Goal: Task Accomplishment & Management: Complete application form

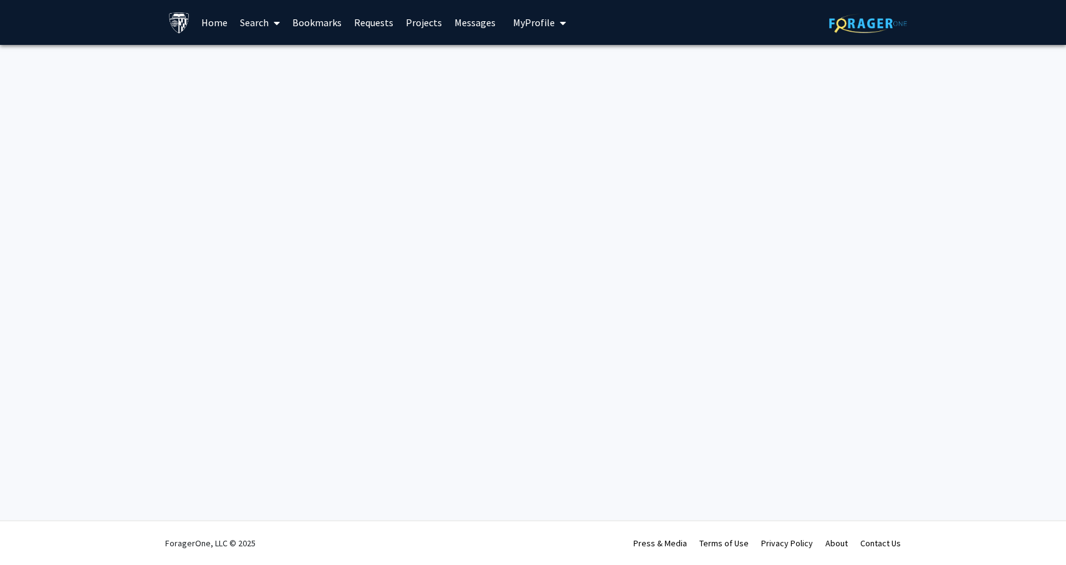
click at [221, 17] on link "Home" at bounding box center [214, 23] width 39 height 44
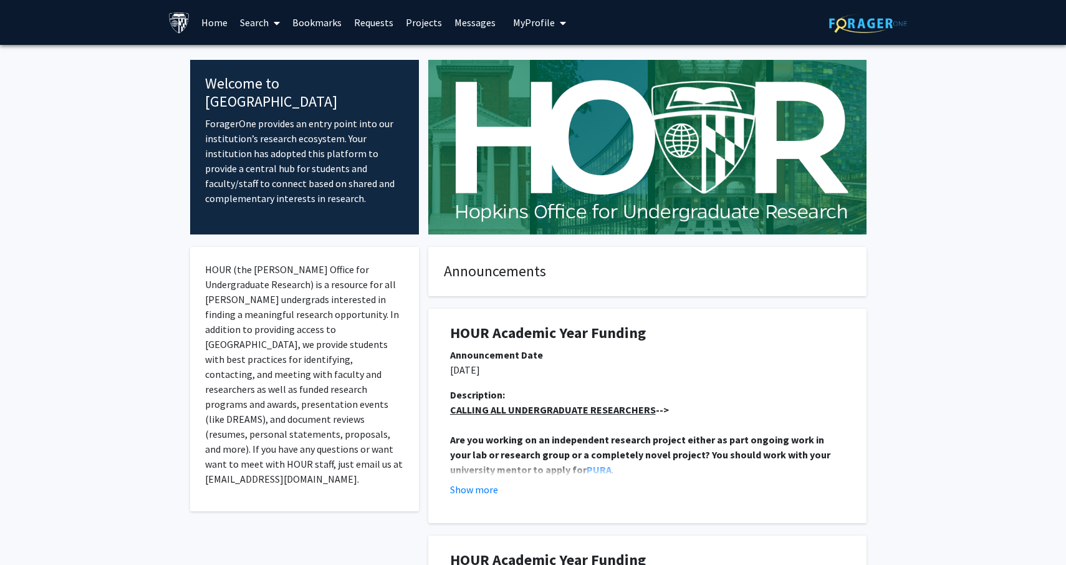
click at [219, 24] on link "Home" at bounding box center [214, 23] width 39 height 44
click at [265, 30] on link "Search" at bounding box center [260, 23] width 52 height 44
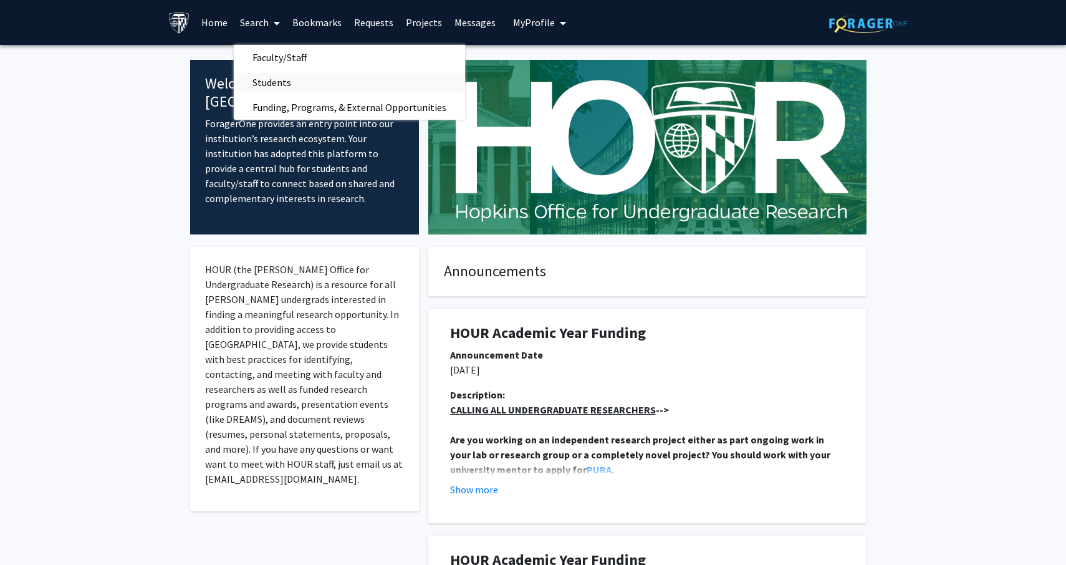
click at [280, 82] on span "Students" at bounding box center [272, 82] width 76 height 25
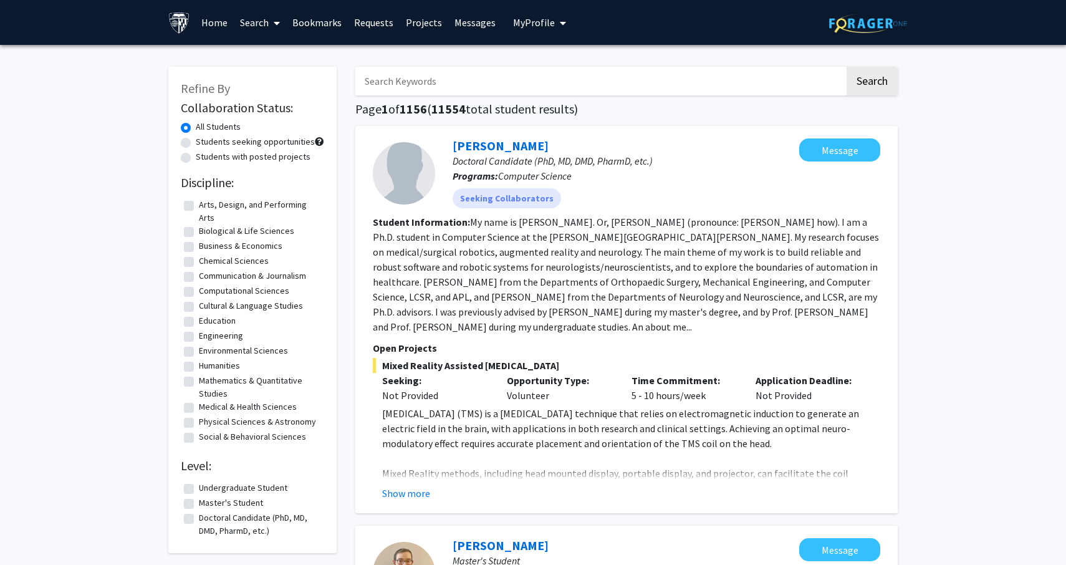
click at [270, 27] on span at bounding box center [274, 23] width 11 height 44
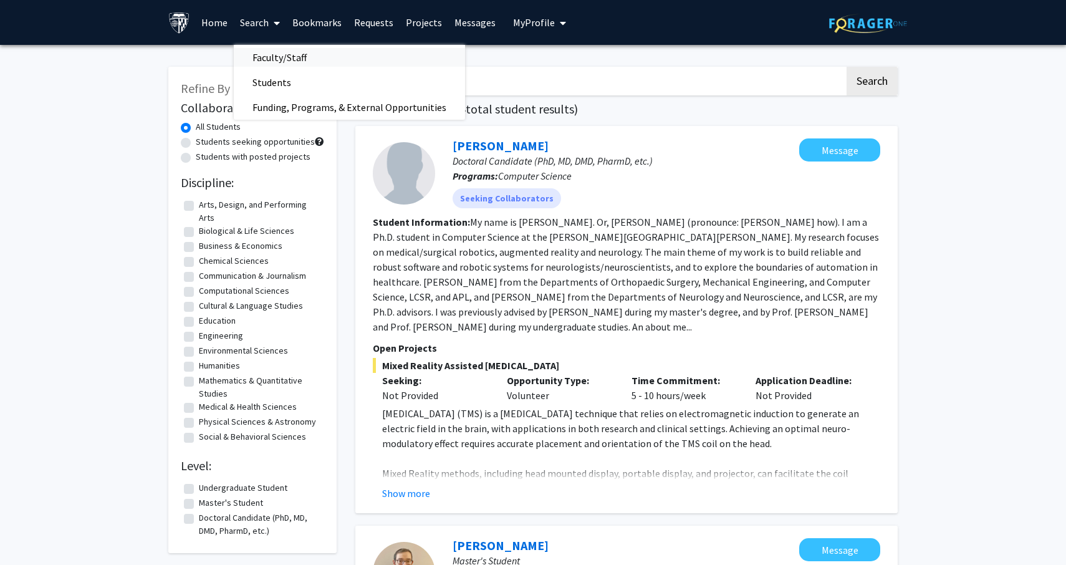
click at [274, 47] on span "Faculty/Staff" at bounding box center [280, 57] width 92 height 25
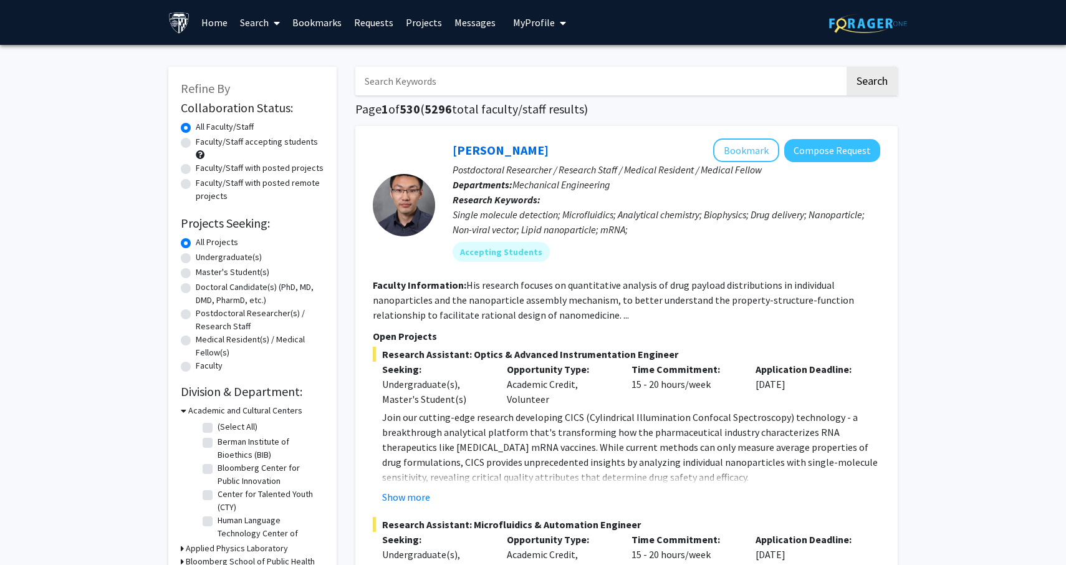
click at [236, 271] on label "Master's Student(s)" at bounding box center [233, 271] width 74 height 13
click at [204, 271] on input "Master's Student(s)" at bounding box center [200, 269] width 8 height 8
radio input "true"
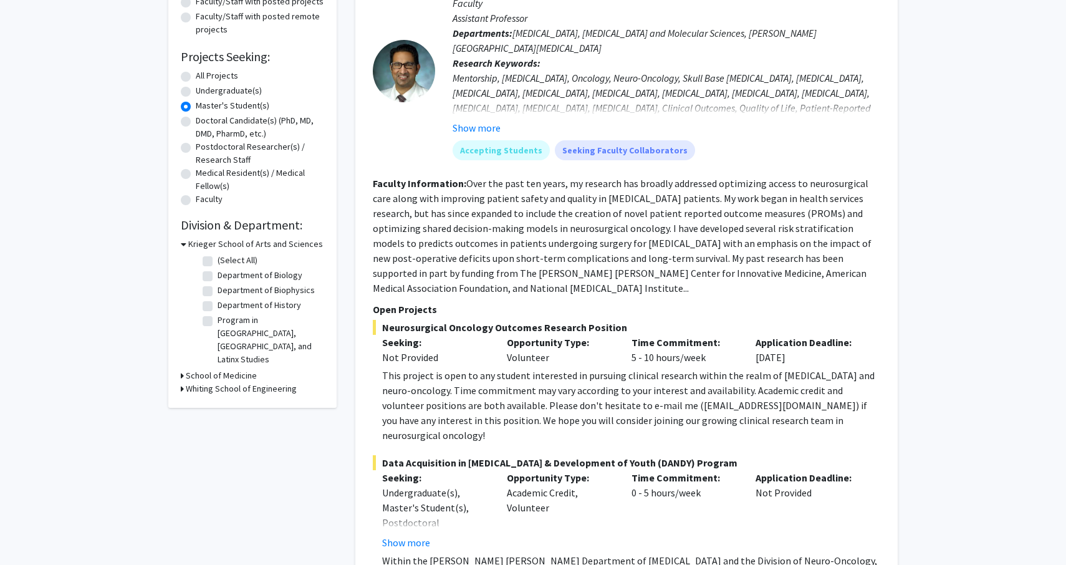
scroll to position [166, 0]
click at [196, 78] on label "All Projects" at bounding box center [217, 76] width 42 height 13
click at [196, 78] on input "All Projects" at bounding box center [200, 74] width 8 height 8
radio input "true"
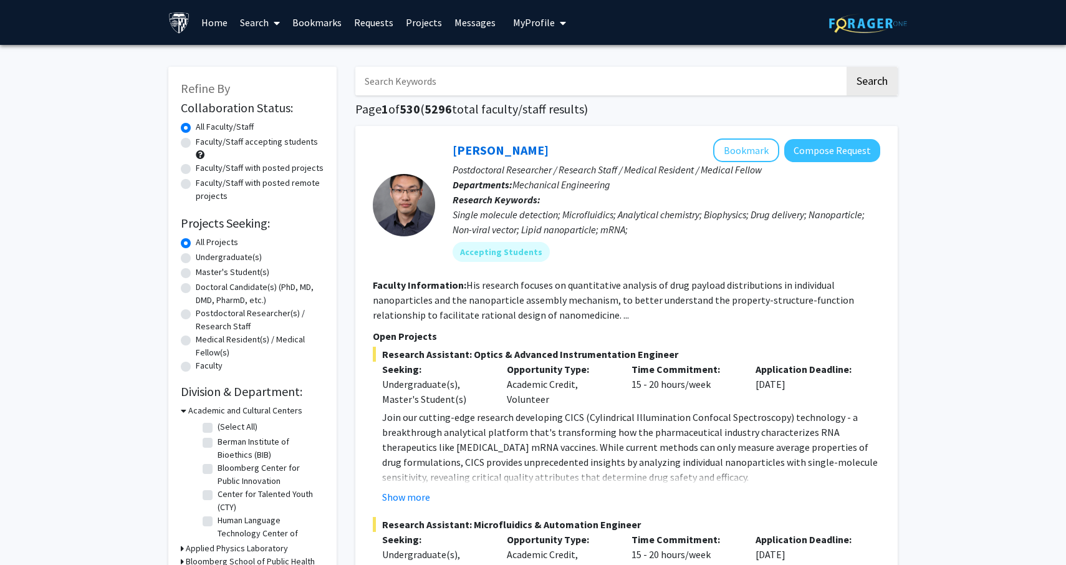
click at [241, 187] on label "Faculty/Staff with posted remote projects" at bounding box center [260, 189] width 128 height 26
click at [204, 184] on input "Faculty/Staff with posted remote projects" at bounding box center [200, 180] width 8 height 8
radio input "true"
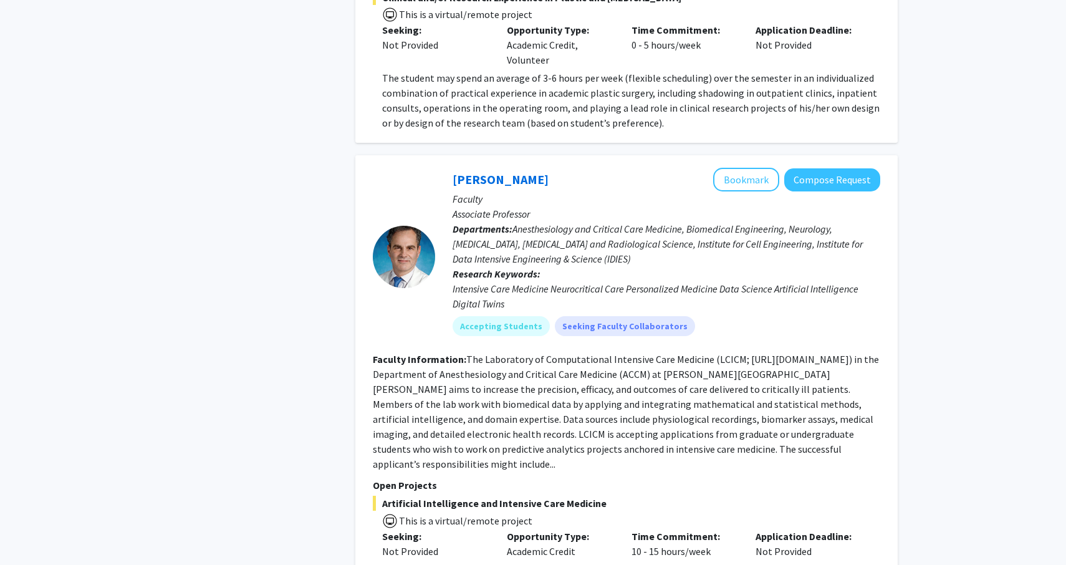
scroll to position [4209, 0]
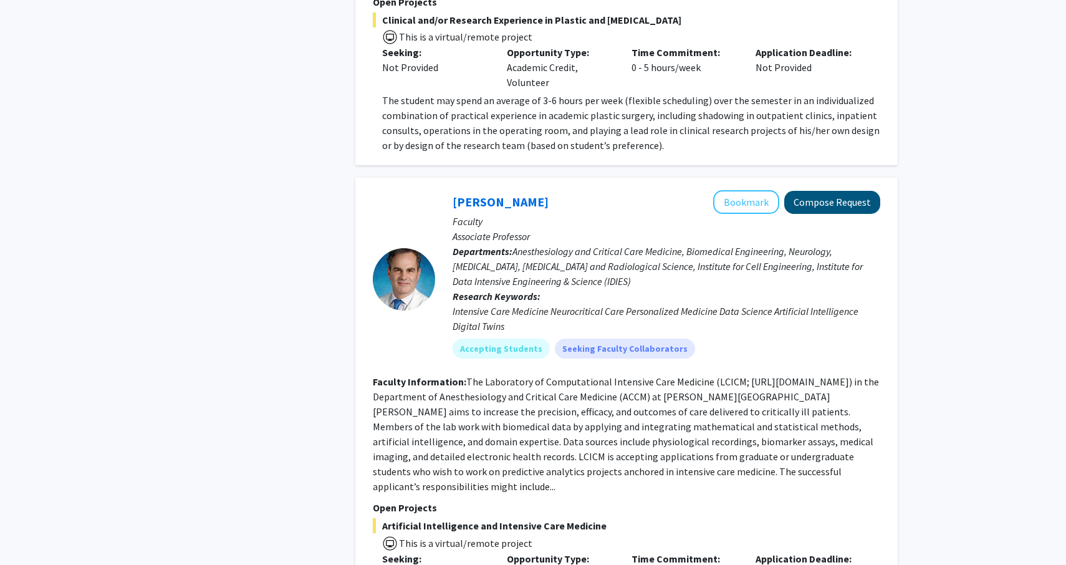
click at [838, 191] on button "Compose Request" at bounding box center [832, 202] width 96 height 23
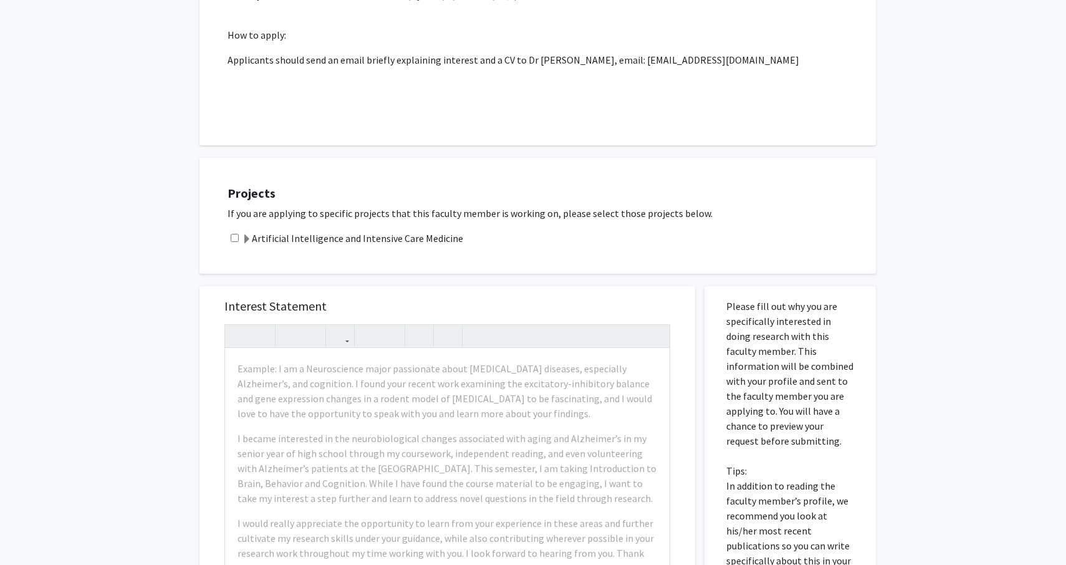
scroll to position [575, 0]
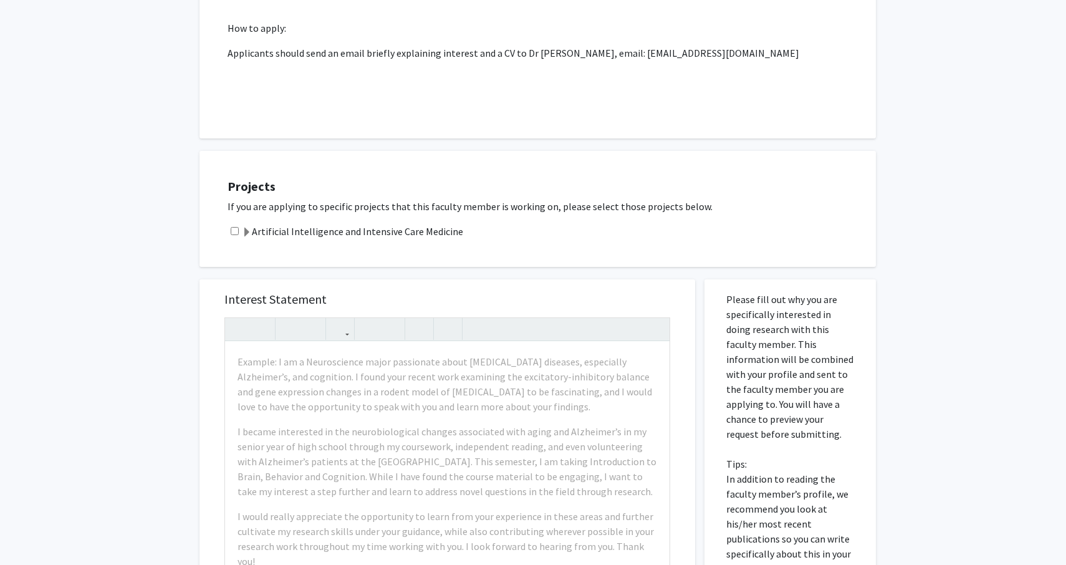
click at [232, 227] on input "checkbox" at bounding box center [235, 231] width 8 height 8
checkbox input "true"
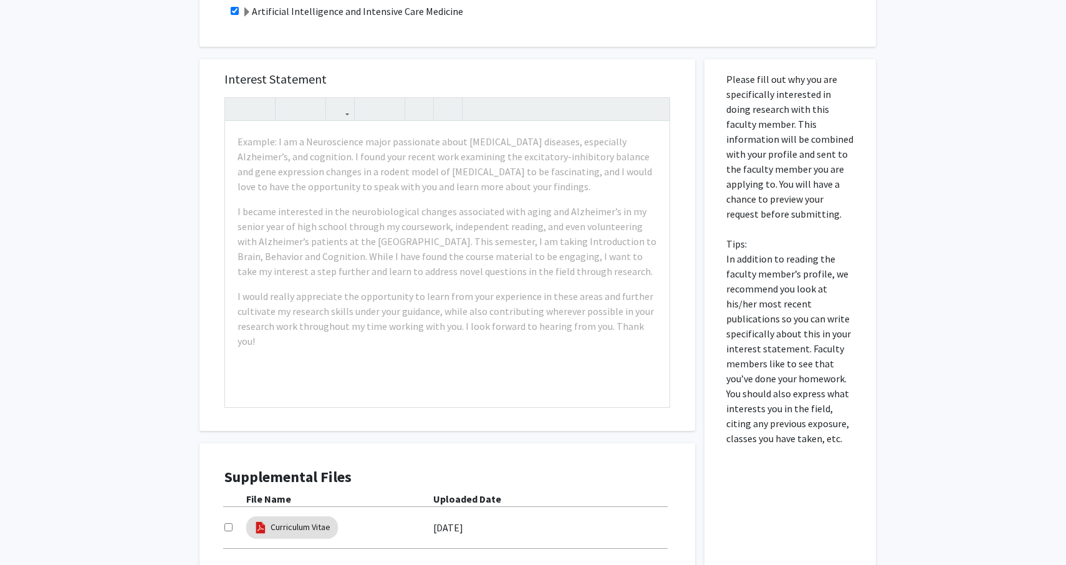
scroll to position [795, 0]
click at [299, 520] on link "Curriculum Vitae" at bounding box center [300, 526] width 60 height 13
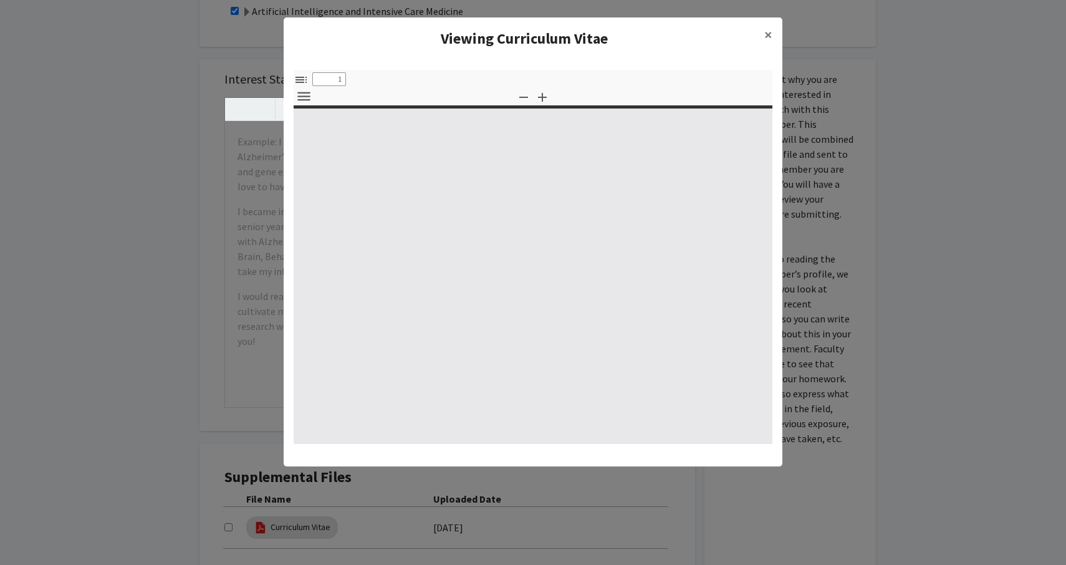
select select "custom"
type input "0"
select select "custom"
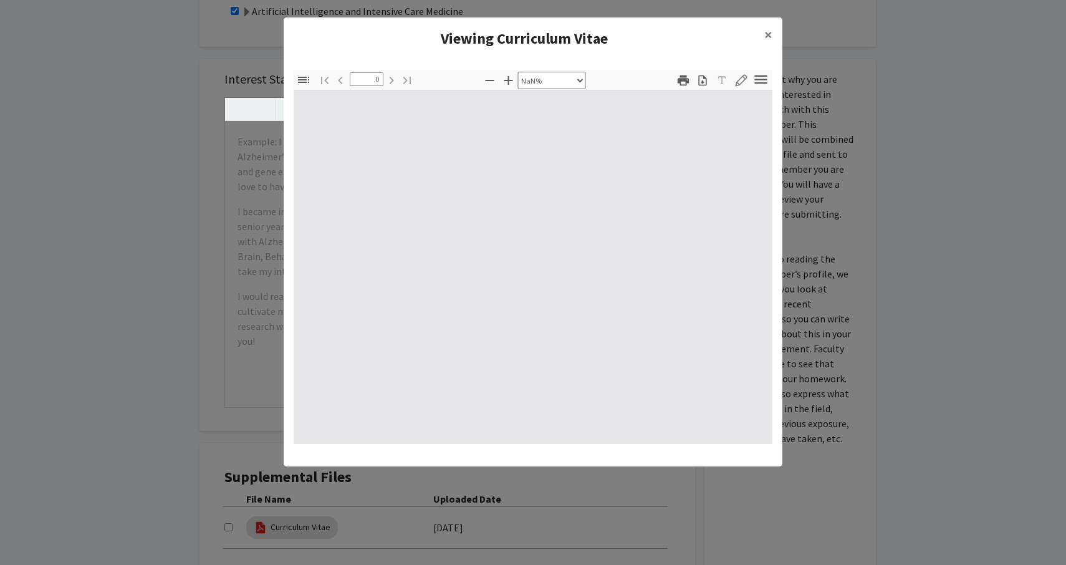
type input "1"
select select "auto"
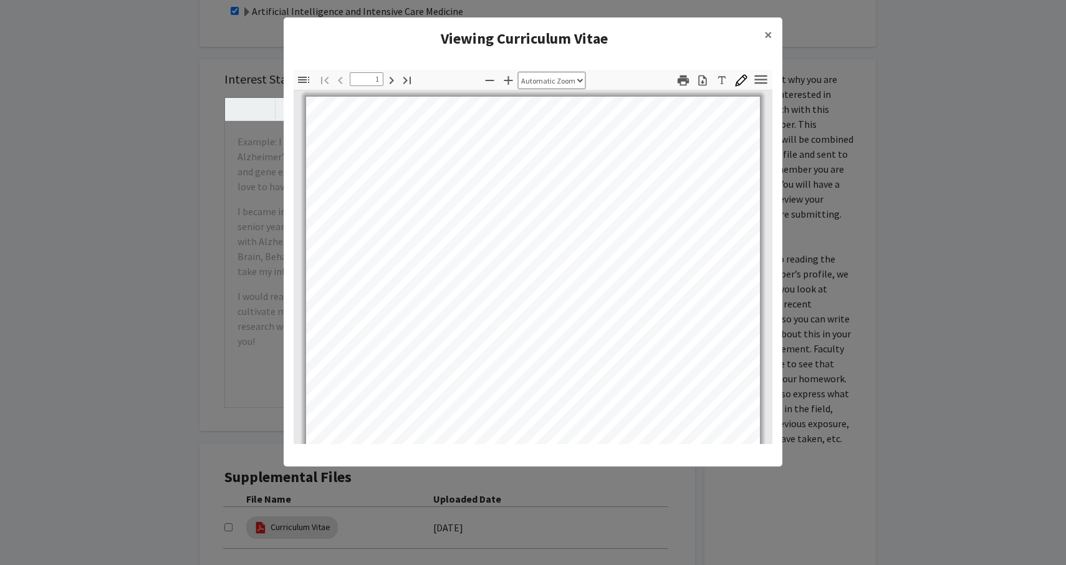
click at [704, 85] on icon "button" at bounding box center [702, 80] width 8 height 11
click at [760, 47] on button "×" at bounding box center [768, 34] width 28 height 35
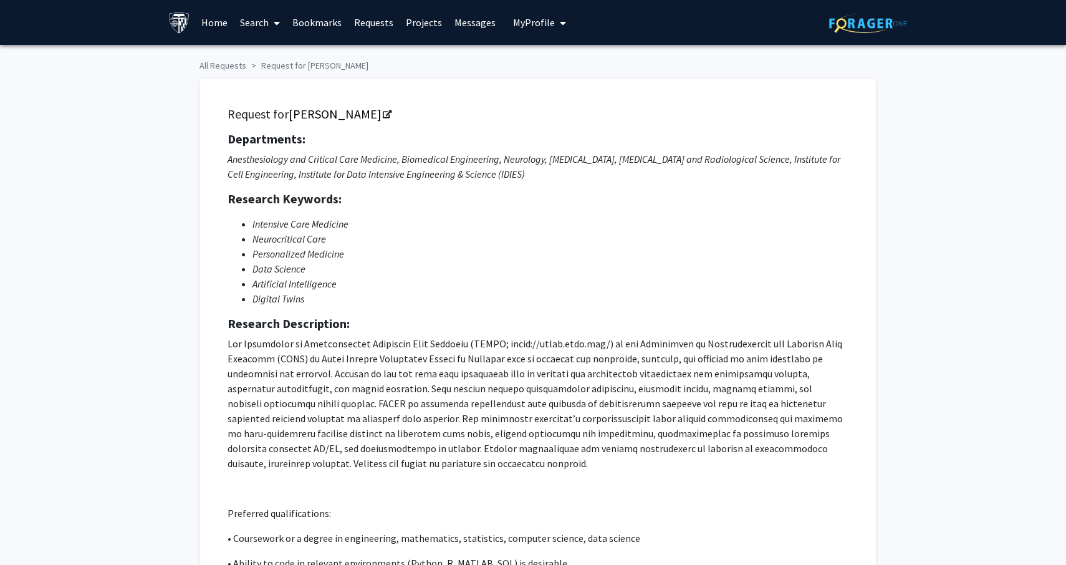
scroll to position [0, 0]
click at [523, 17] on span "My Profile" at bounding box center [534, 22] width 42 height 12
click at [537, 57] on fg-profile-picture at bounding box center [534, 64] width 25 height 27
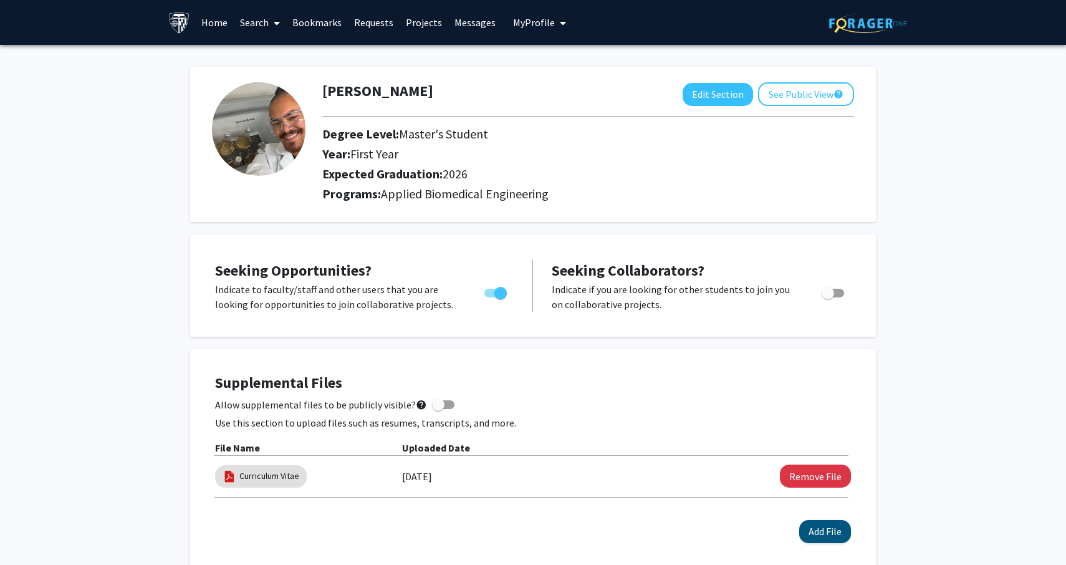
click at [830, 531] on button "Add File" at bounding box center [825, 531] width 52 height 23
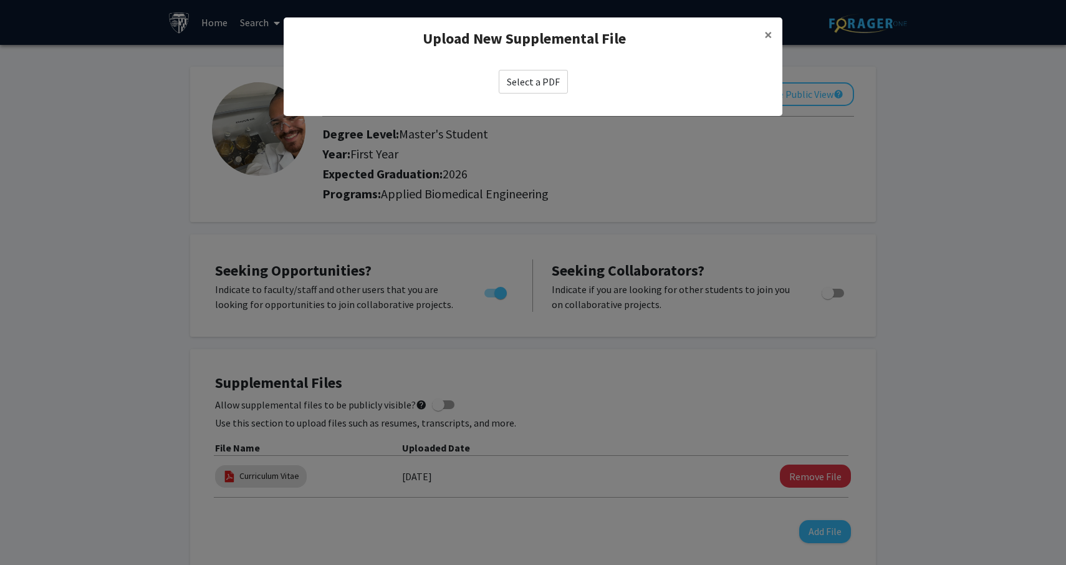
click at [545, 84] on label "Select a PDF" at bounding box center [533, 82] width 69 height 24
click at [0, 0] on input "Select a PDF" at bounding box center [0, 0] width 0 height 0
select select "custom"
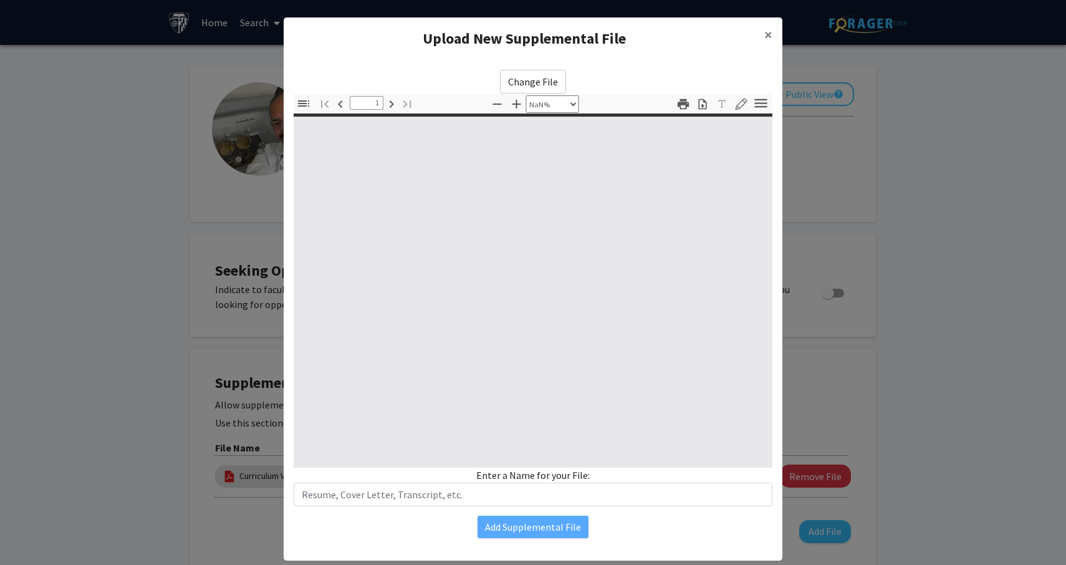
type input "0"
select select "custom"
type input "1"
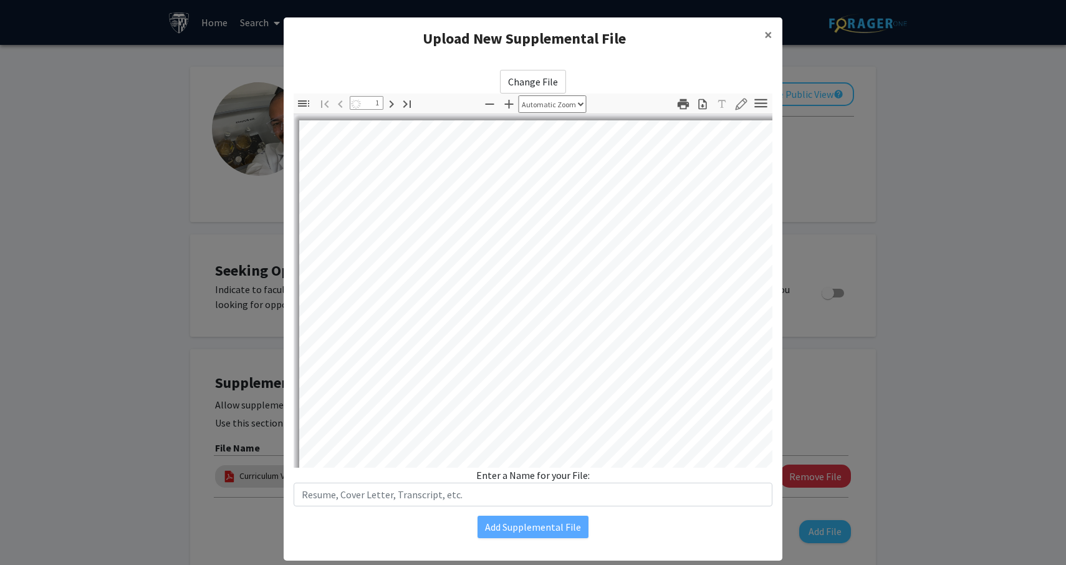
select select "auto"
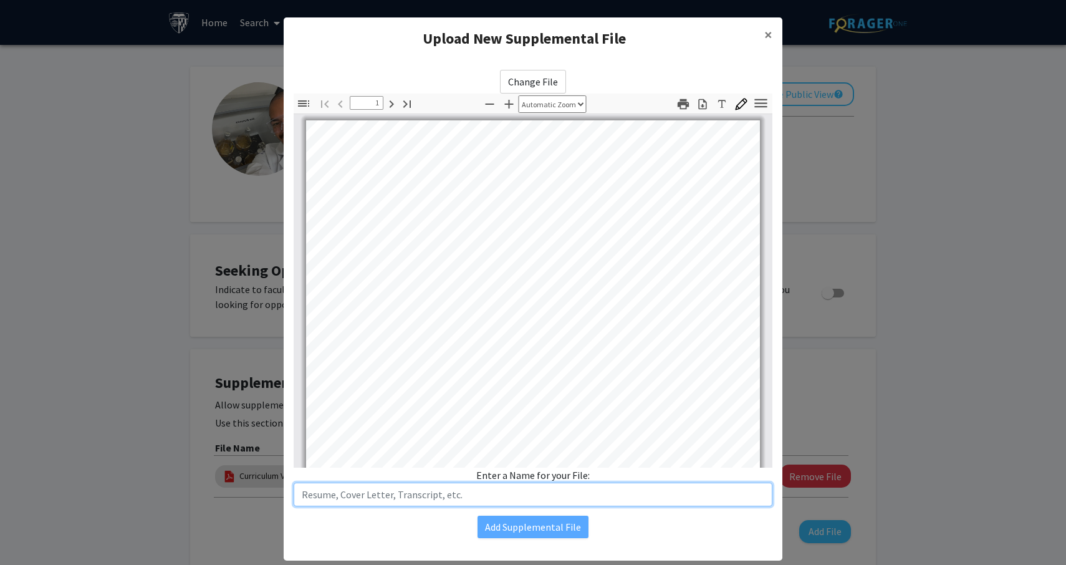
click at [472, 499] on input "text" at bounding box center [533, 494] width 479 height 24
type input "CV"
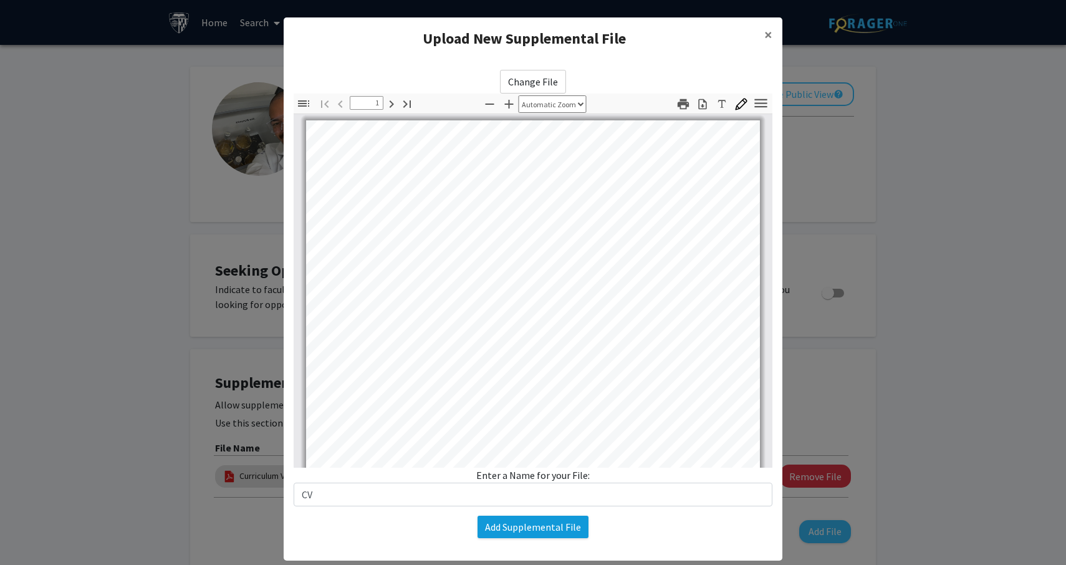
click at [572, 527] on button "Add Supplemental File" at bounding box center [532, 526] width 111 height 22
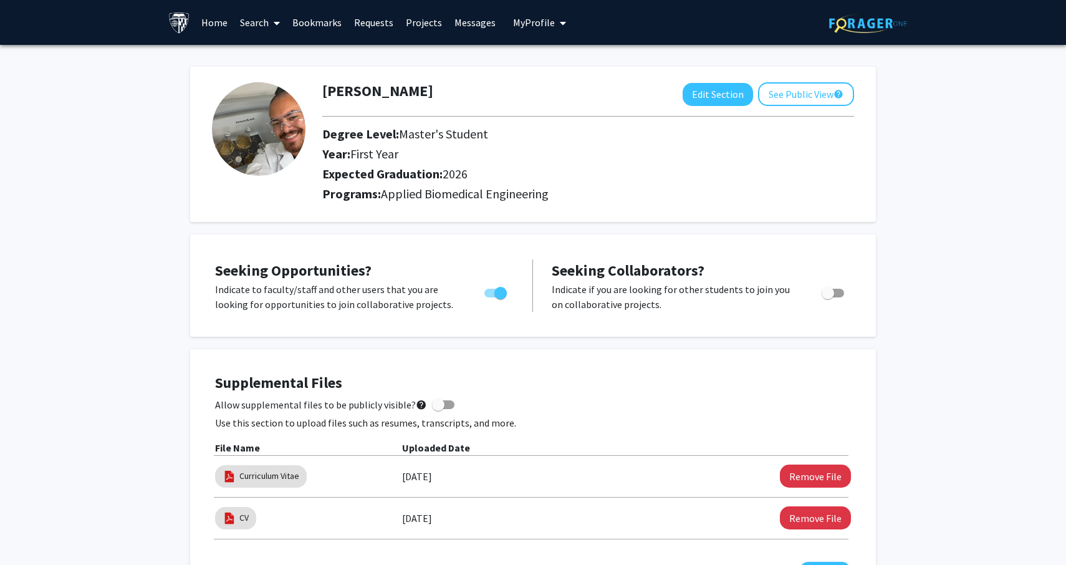
click at [268, 22] on link "Search" at bounding box center [260, 23] width 52 height 44
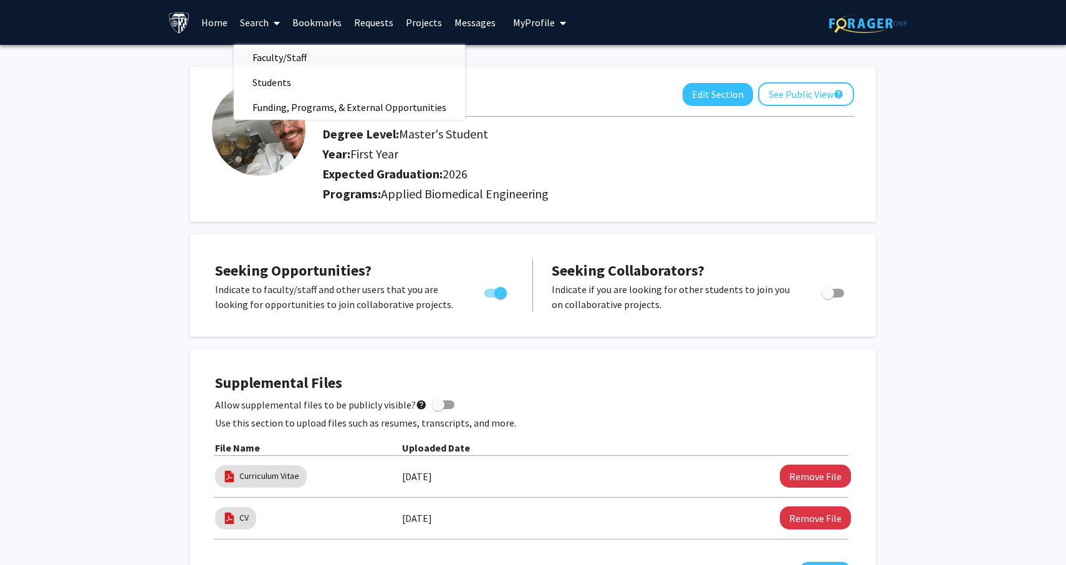
click at [295, 62] on span "Faculty/Staff" at bounding box center [280, 57] width 92 height 25
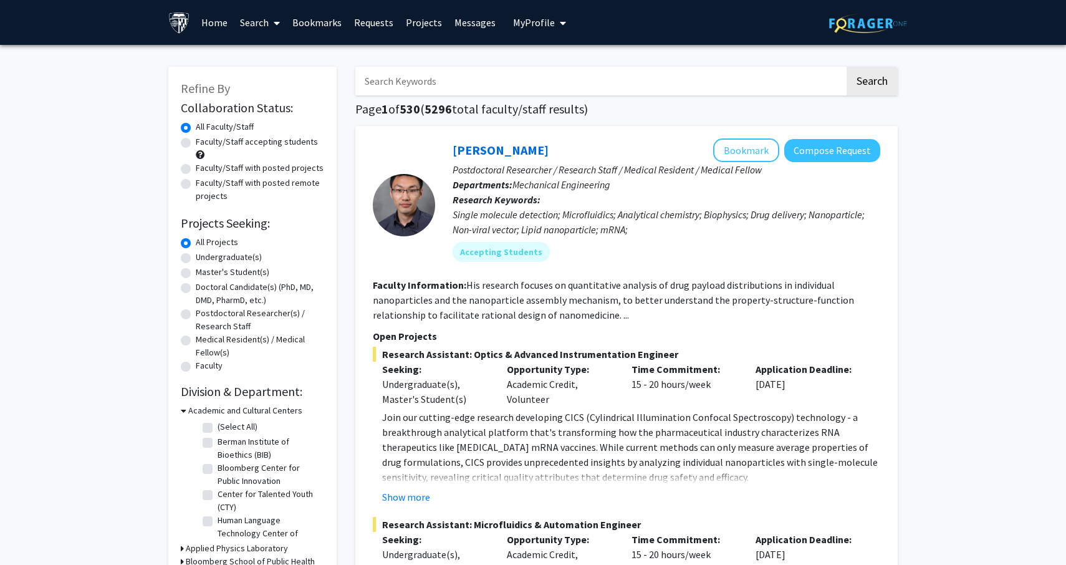
click at [239, 182] on label "Faculty/Staff with posted remote projects" at bounding box center [260, 189] width 128 height 26
click at [204, 182] on input "Faculty/Staff with posted remote projects" at bounding box center [200, 180] width 8 height 8
radio input "true"
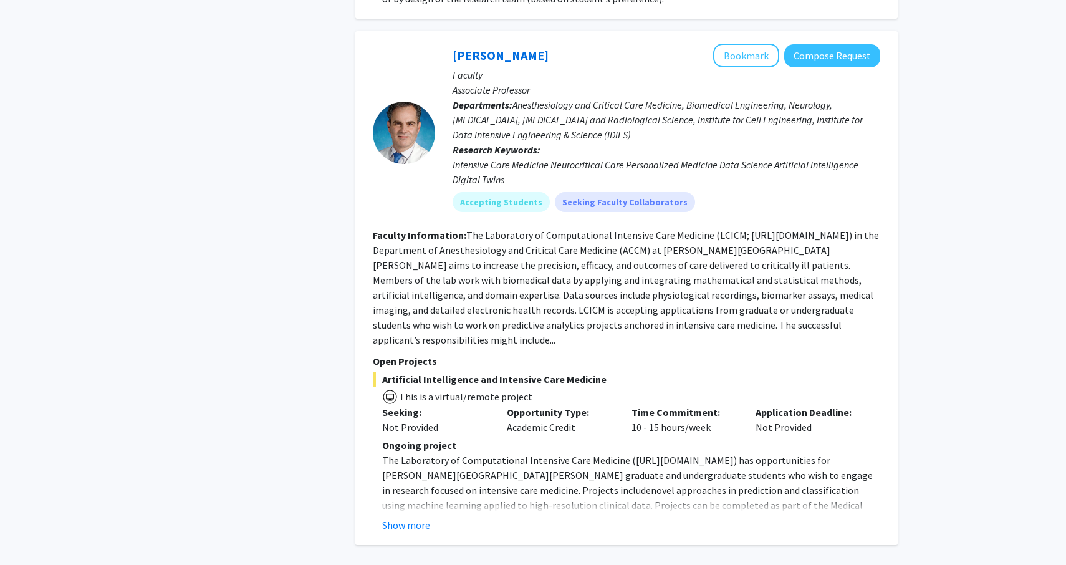
scroll to position [4201, 0]
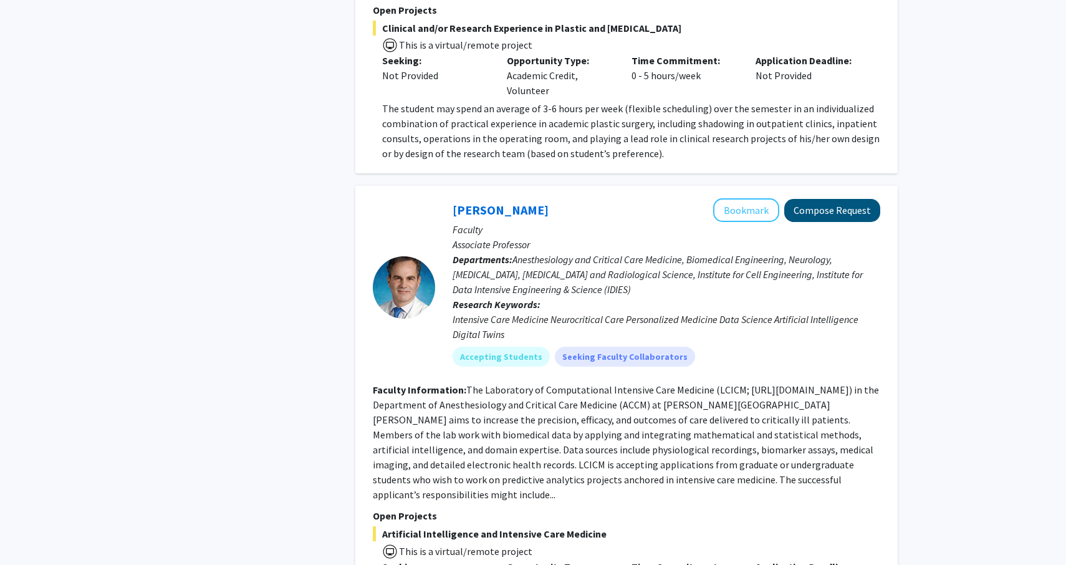
click at [855, 199] on button "Compose Request" at bounding box center [832, 210] width 96 height 23
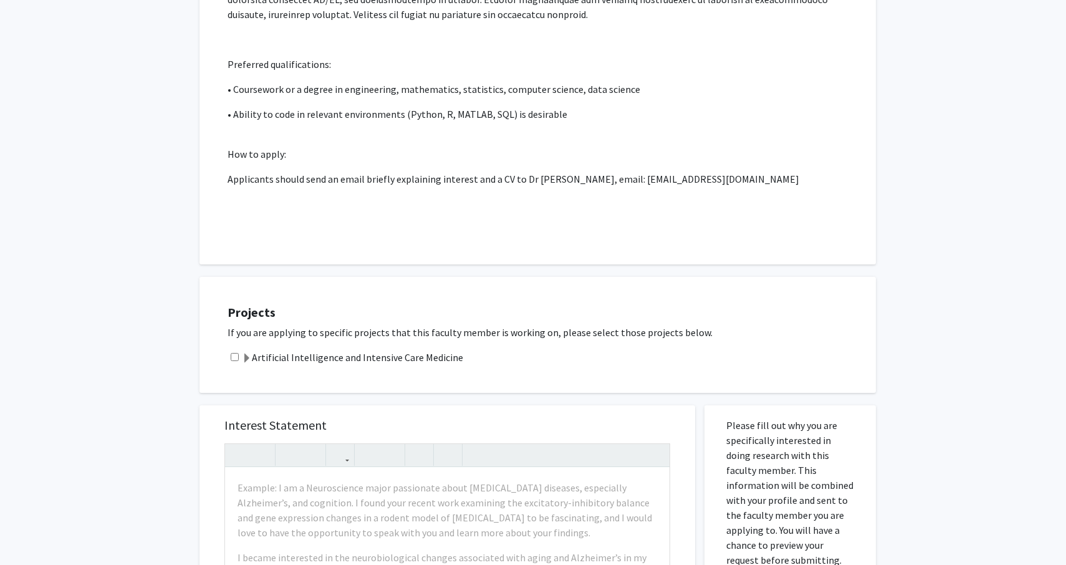
scroll to position [548, 0]
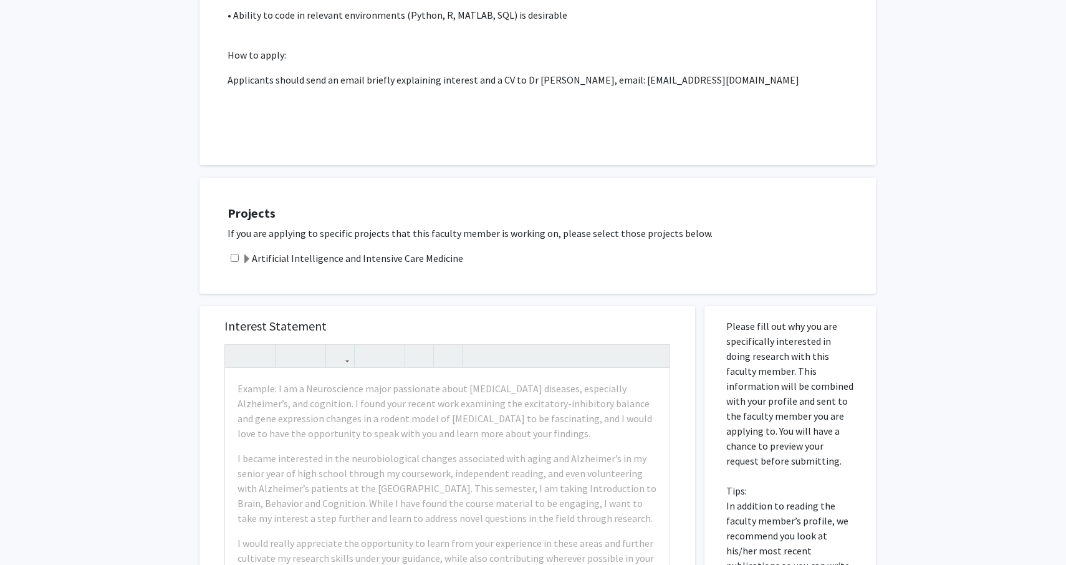
click at [265, 251] on label "Artificial Intelligence and Intensive Care Medicine" at bounding box center [352, 258] width 221 height 15
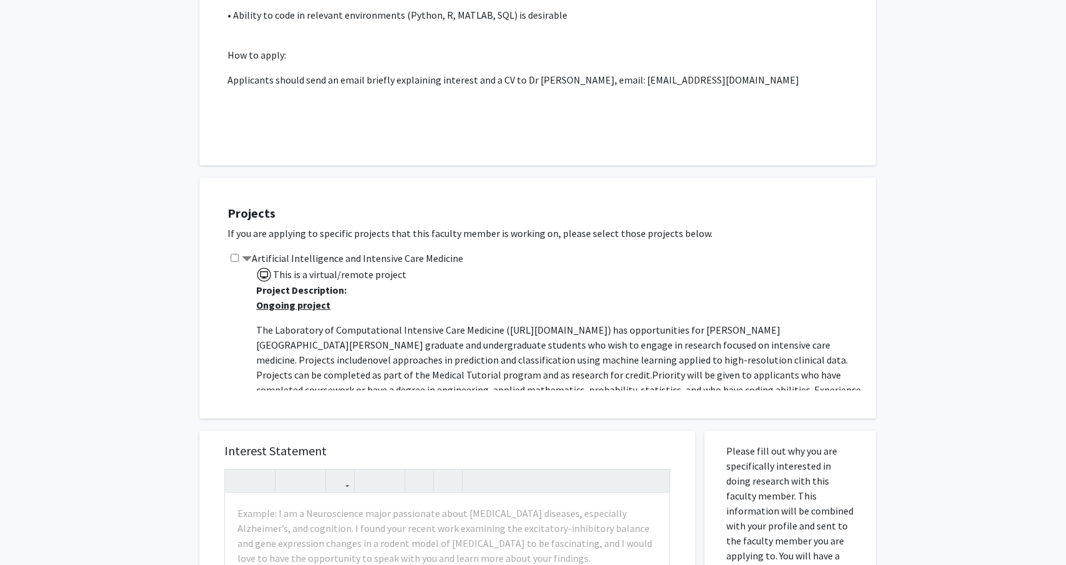
scroll to position [7, 0]
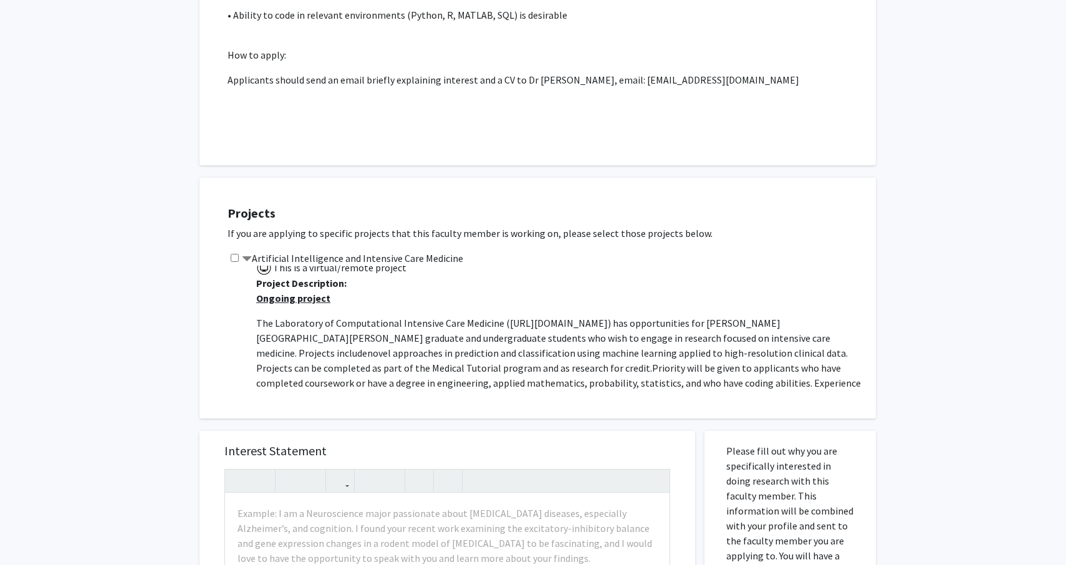
click at [231, 251] on div "Artificial Intelligence and Intensive Care Medicine This is a virtual/remote pr…" at bounding box center [545, 321] width 636 height 140
click at [237, 254] on input "checkbox" at bounding box center [235, 258] width 8 height 8
checkbox input "true"
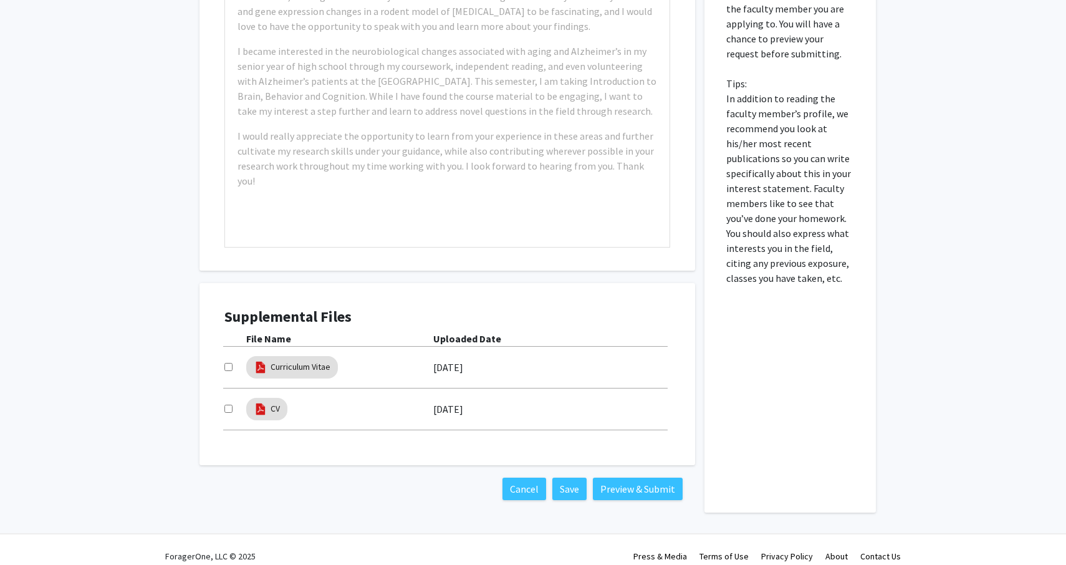
scroll to position [1079, 0]
click at [258, 403] on img at bounding box center [261, 410] width 14 height 14
click at [234, 402] on div at bounding box center [235, 409] width 22 height 15
click at [223, 396] on div "Supplemental Files File Name Uploaded Date Curriculum Vitae [DATE] CV [DATE]" at bounding box center [447, 374] width 471 height 157
click at [225, 405] on input "checkbox" at bounding box center [228, 409] width 8 height 8
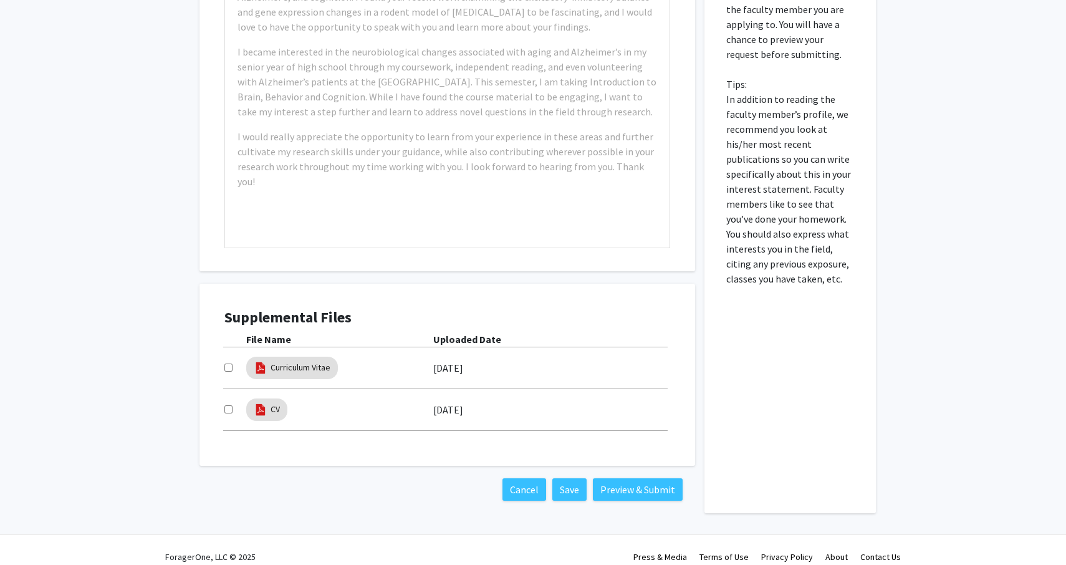
checkbox input "true"
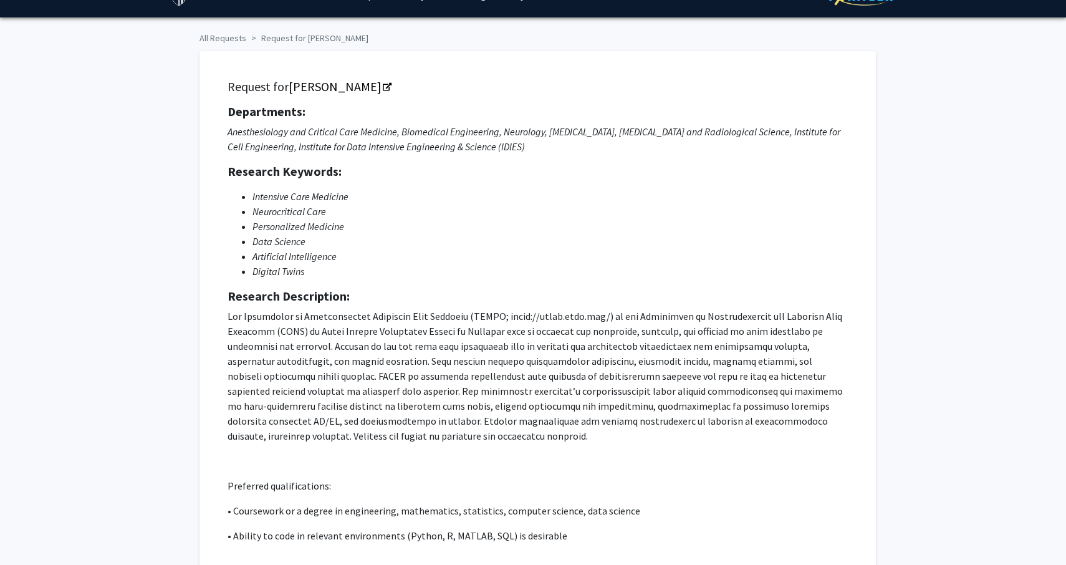
scroll to position [40, 0]
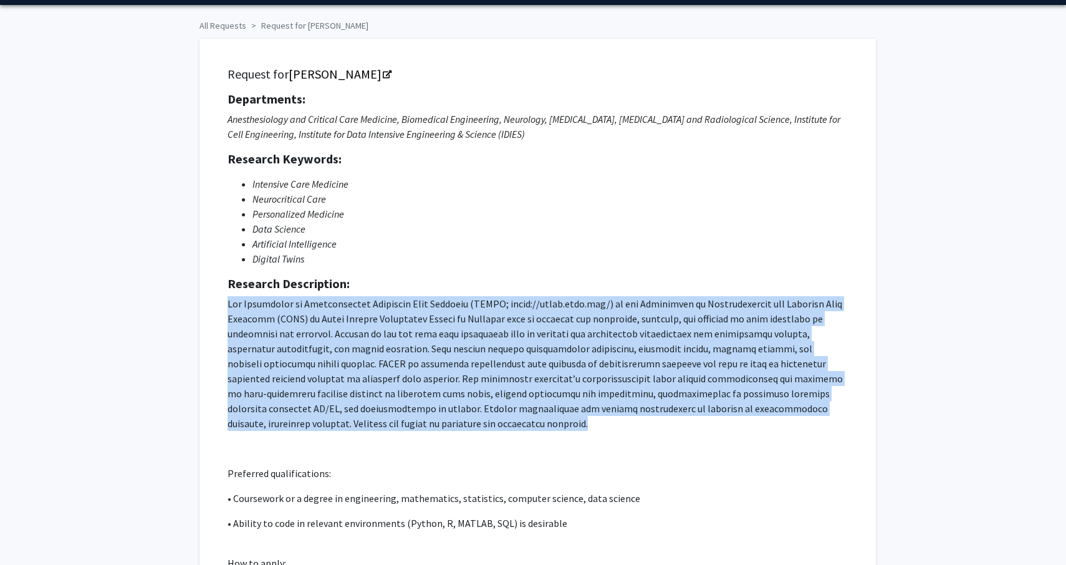
drag, startPoint x: 226, startPoint y: 304, endPoint x: 859, endPoint y: 409, distance: 642.5
click at [859, 409] on div "Request for [PERSON_NAME] Departments: Anesthesiology and Critical Care Medicin…" at bounding box center [537, 355] width 645 height 603
copy p "Lor Ipsumdolor si Ametconsectet Adipiscin Elit Seddoeiu (TEMPO; incid://utlab.e…"
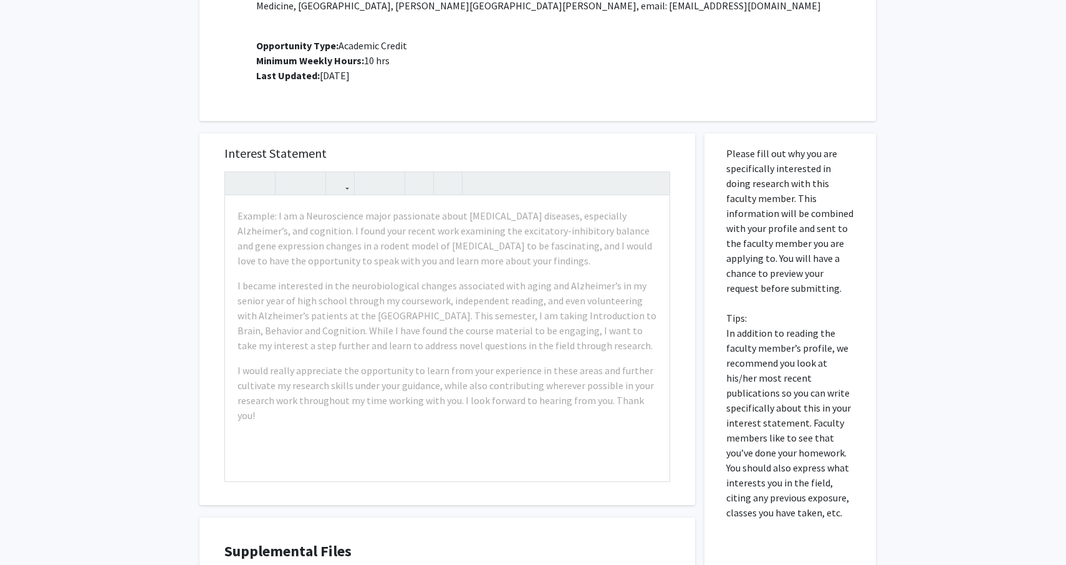
scroll to position [846, 0]
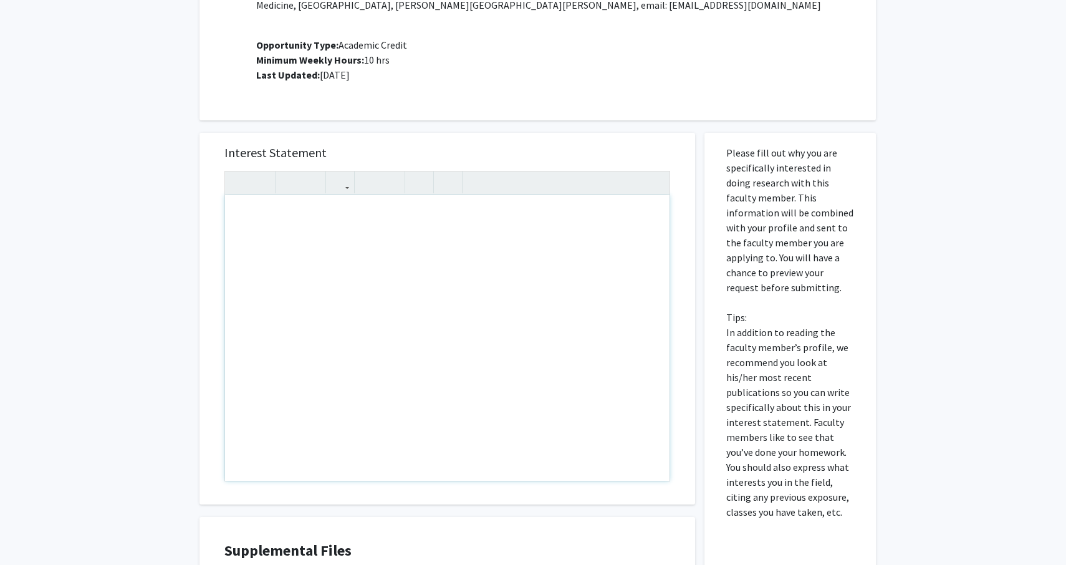
paste div "Note to users with screen readers: Please press Alt+0 or Option+0 to deactivate…"
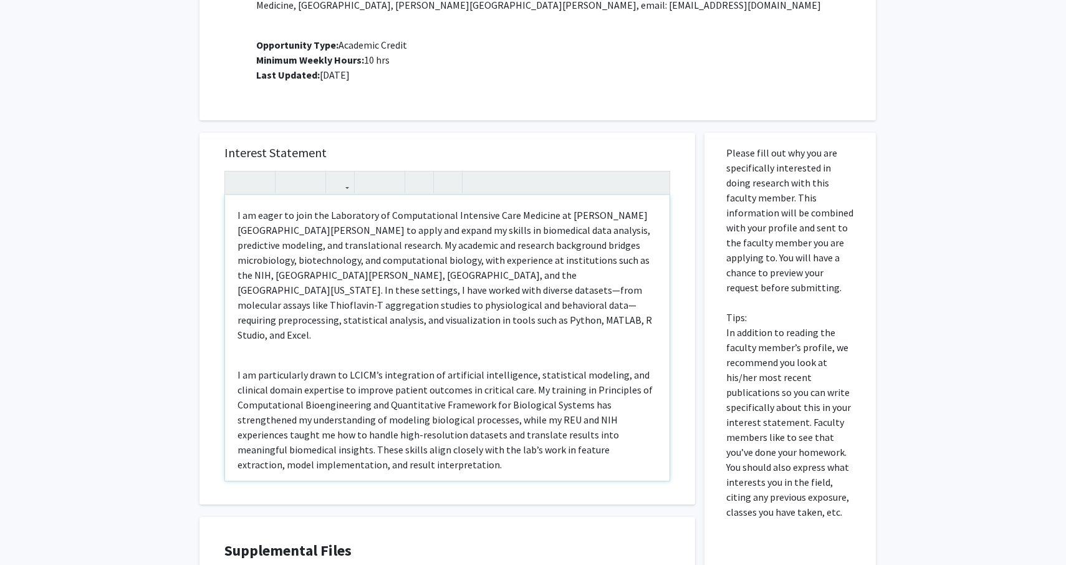
type textarea "<l>I do sitam co adip eli Seddoeiusm te Incididuntutl Etdolorem Aliq Enimadmi v…"
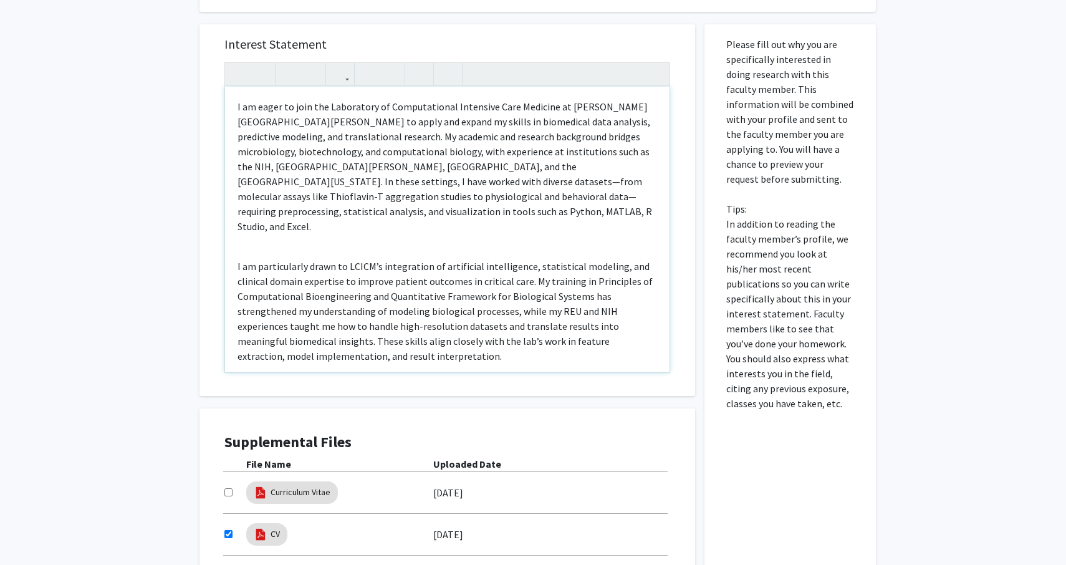
scroll to position [0, 0]
click at [572, 152] on p "I am eager to join the Laboratory of Computational Intensive Care Medicine at […" at bounding box center [446, 166] width 419 height 135
click at [574, 170] on p "I am eager to join the Laboratory of Computational Intensive Care Medicine at […" at bounding box center [446, 166] width 419 height 135
click at [434, 213] on div "I am eager to join the Laboratory of Computational Intensive Care Medicine at […" at bounding box center [447, 229] width 444 height 285
click at [407, 193] on p "I am eager to join the Laboratory of Computational Intensive Care Medicine at […" at bounding box center [446, 166] width 419 height 135
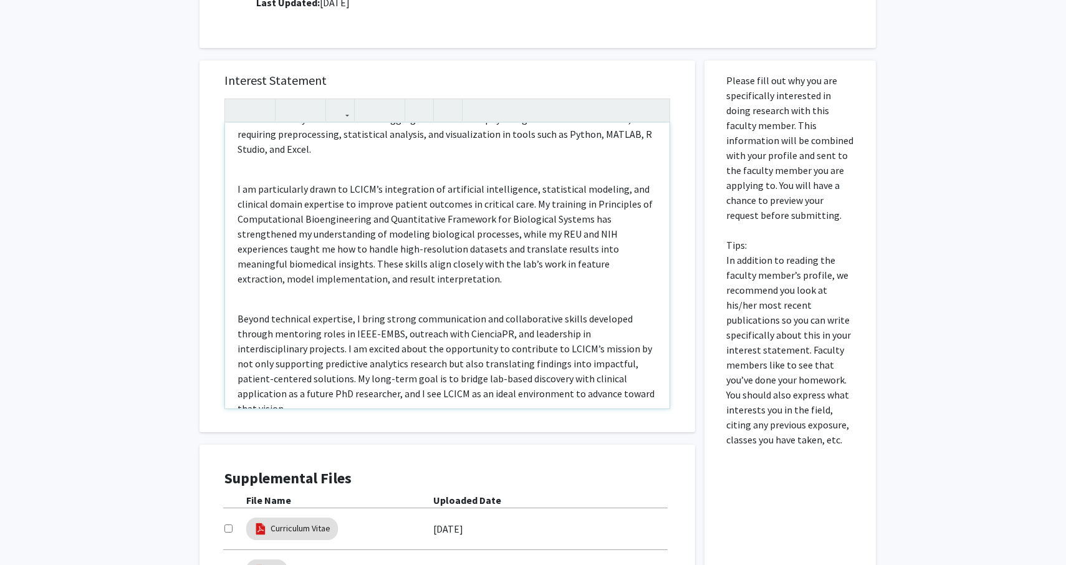
scroll to position [918, 0]
click at [559, 350] on p "Beyond technical expertise, I bring strong communication and collaborative skil…" at bounding box center [446, 363] width 419 height 105
type textarea "<l>I do sitam co adip eli Seddoeiusm te Incididuntutl Etdolorem Aliq Enimadmi v…"
click at [674, 350] on div "Interest Statement I am eager to join the Laboratory of Computational Intensive…" at bounding box center [447, 245] width 471 height 371
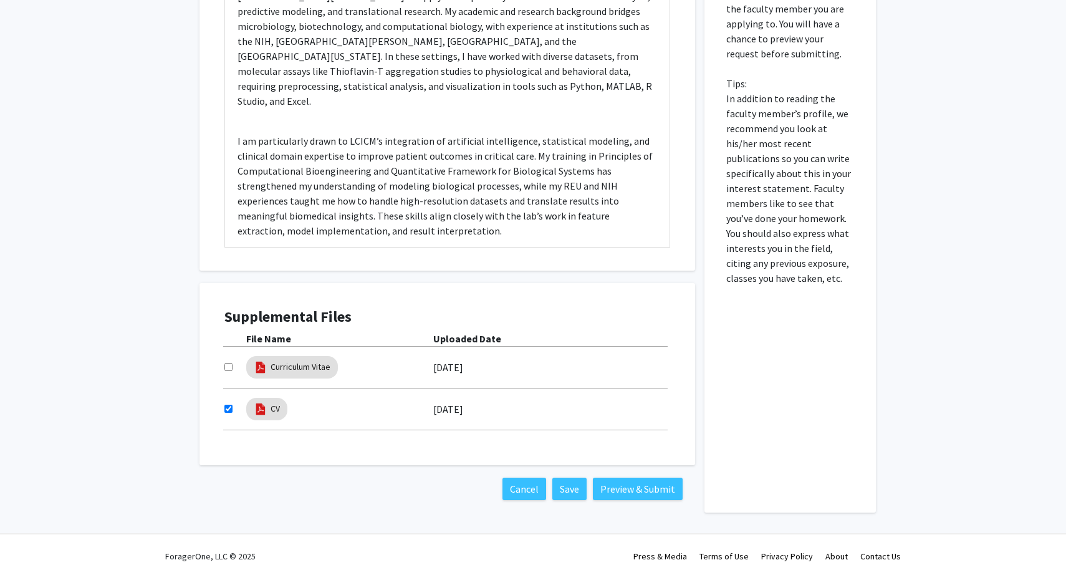
scroll to position [1079, 0]
click at [643, 478] on button "Preview & Submit" at bounding box center [638, 489] width 90 height 22
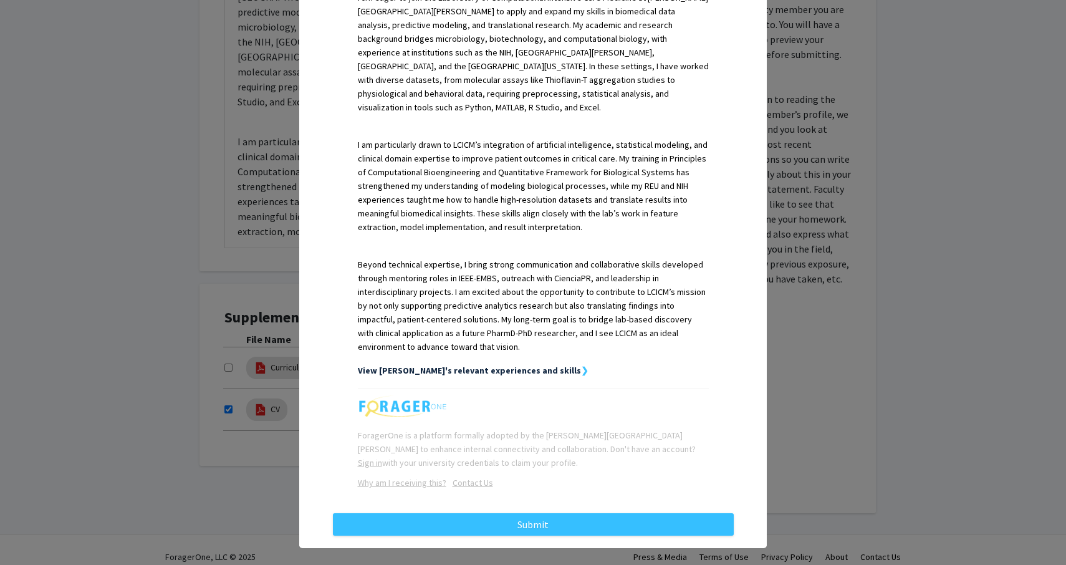
scroll to position [350, 0]
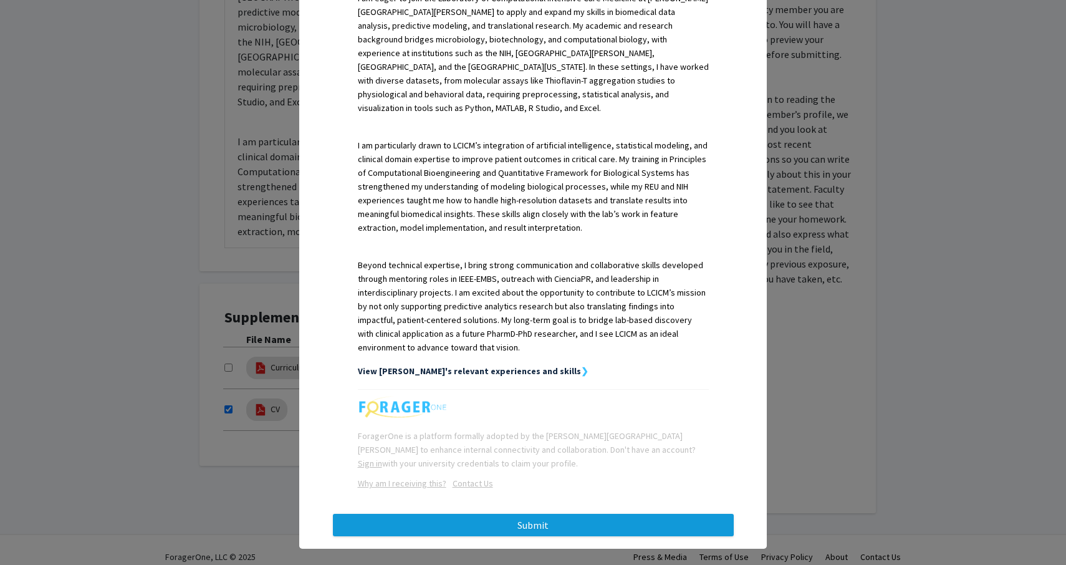
click at [543, 514] on button "Submit" at bounding box center [533, 525] width 401 height 22
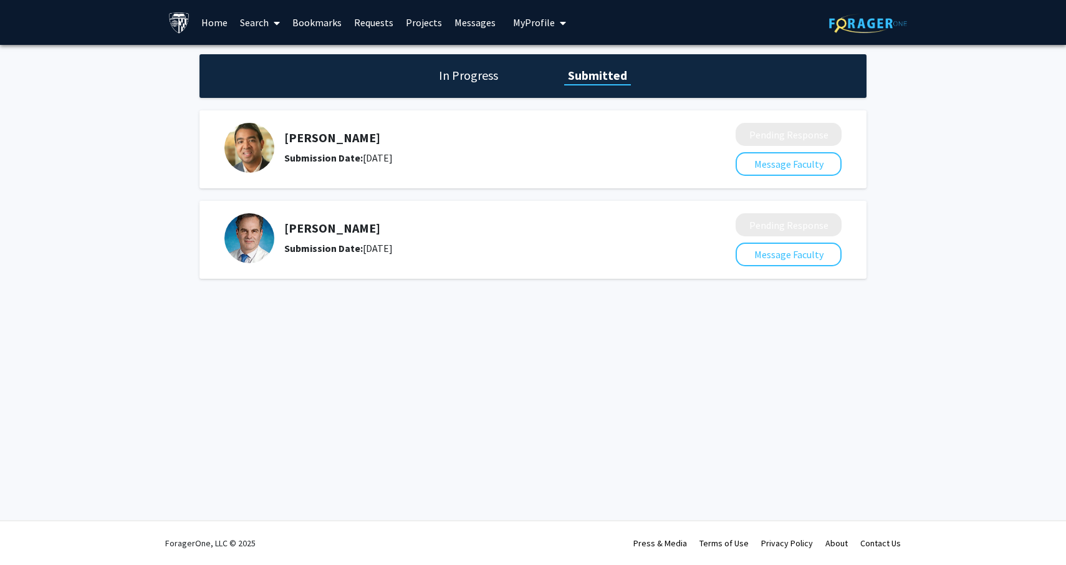
click at [465, 84] on h1 "In Progress" at bounding box center [468, 75] width 67 height 17
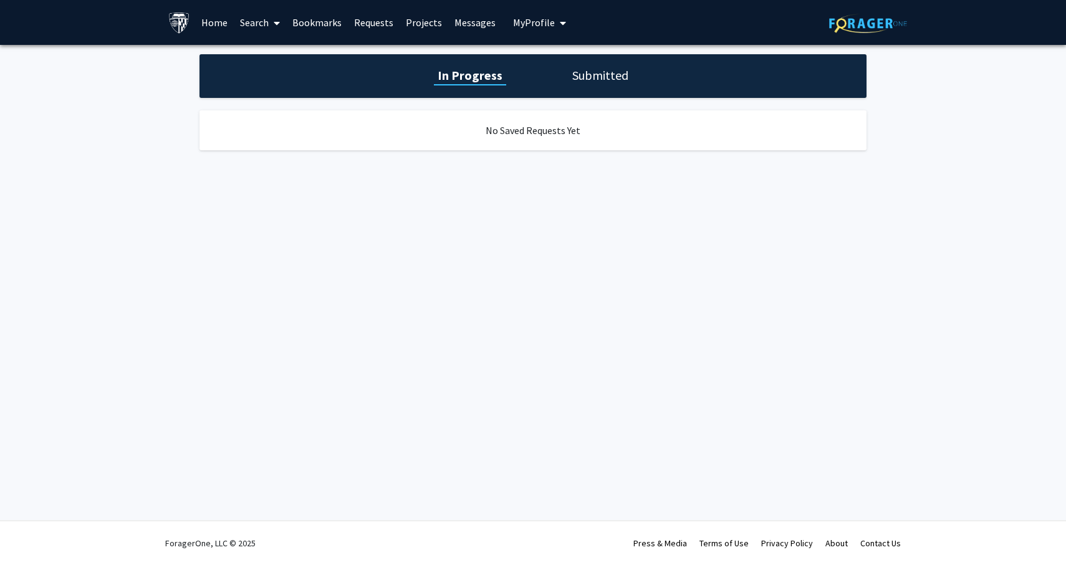
click at [355, 18] on link "Requests" at bounding box center [374, 23] width 52 height 44
click at [274, 16] on span at bounding box center [274, 23] width 11 height 44
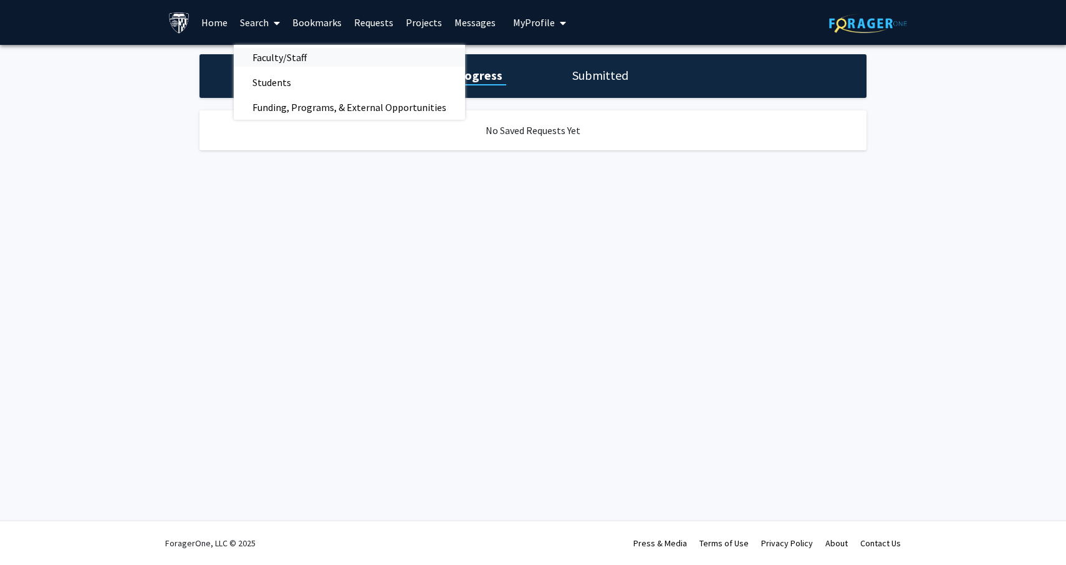
click at [301, 65] on span "Faculty/Staff" at bounding box center [280, 57] width 92 height 25
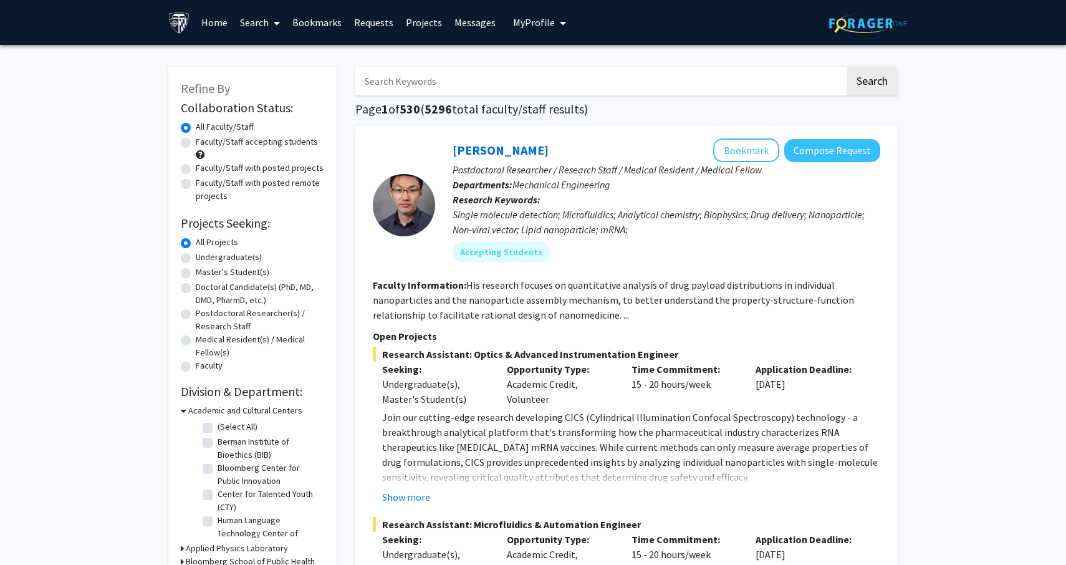
click at [275, 23] on icon at bounding box center [277, 23] width 6 height 10
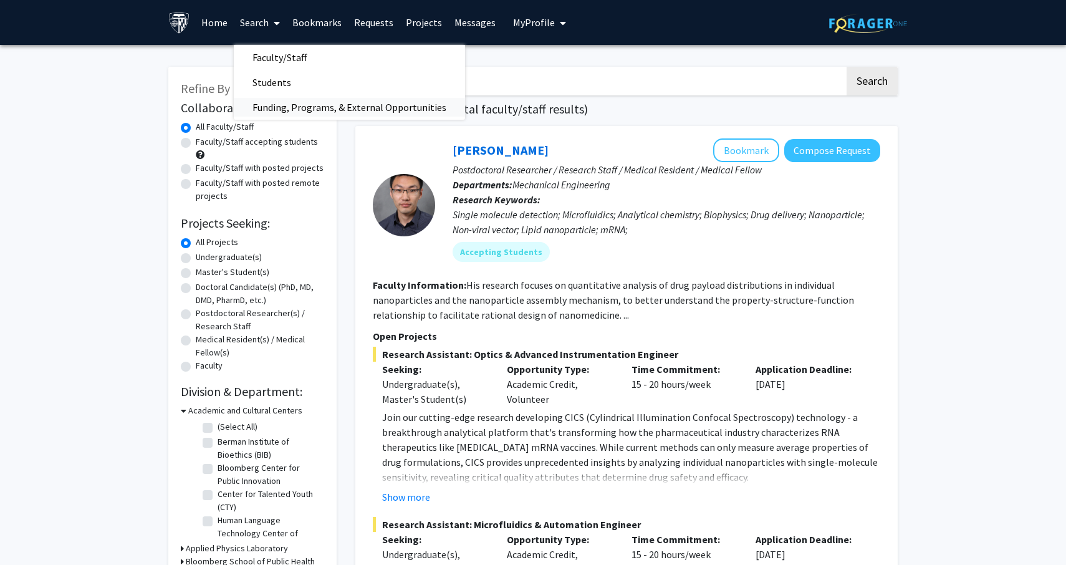
click at [332, 112] on span "Funding, Programs, & External Opportunities" at bounding box center [349, 107] width 231 height 25
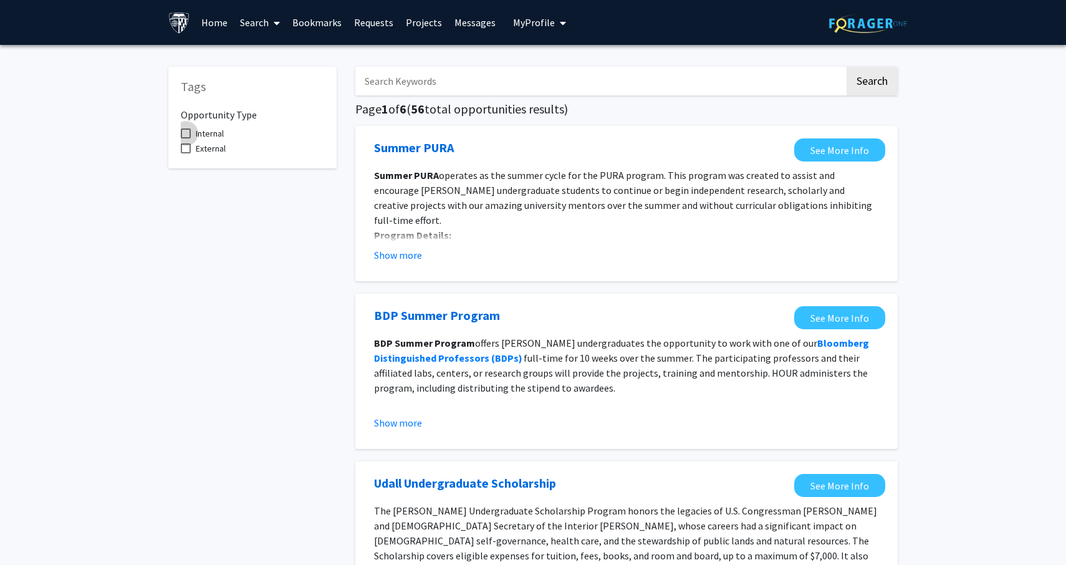
click at [206, 136] on span "Internal" at bounding box center [210, 133] width 28 height 15
click at [186, 138] on input "Internal" at bounding box center [185, 138] width 1 height 1
checkbox input "true"
click at [210, 143] on span "External" at bounding box center [211, 148] width 30 height 15
click at [186, 153] on input "External" at bounding box center [185, 153] width 1 height 1
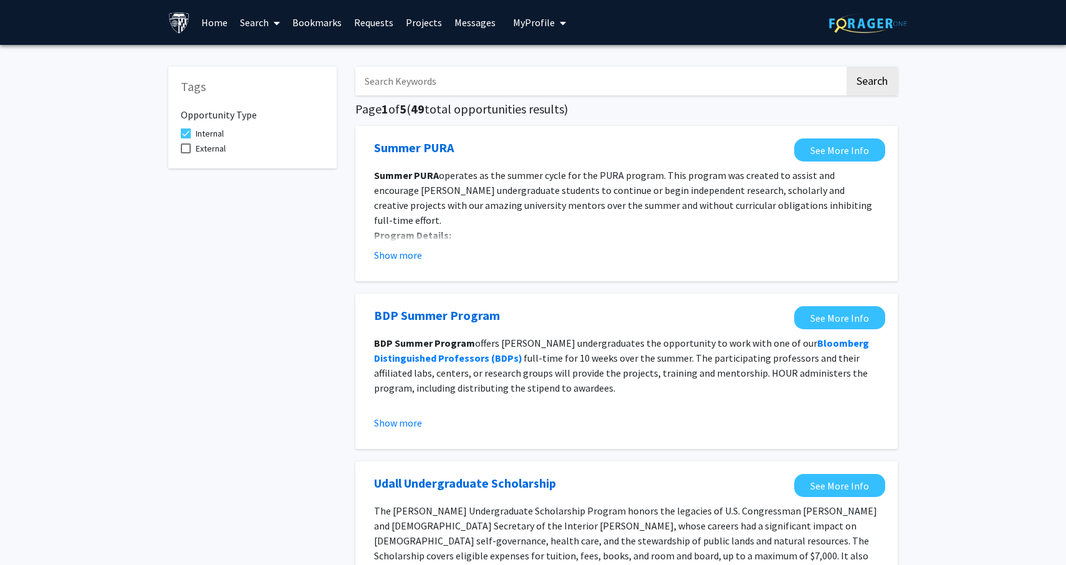
checkbox input "true"
click at [198, 135] on span "Internal" at bounding box center [210, 133] width 28 height 15
click at [186, 138] on input "Internal" at bounding box center [185, 138] width 1 height 1
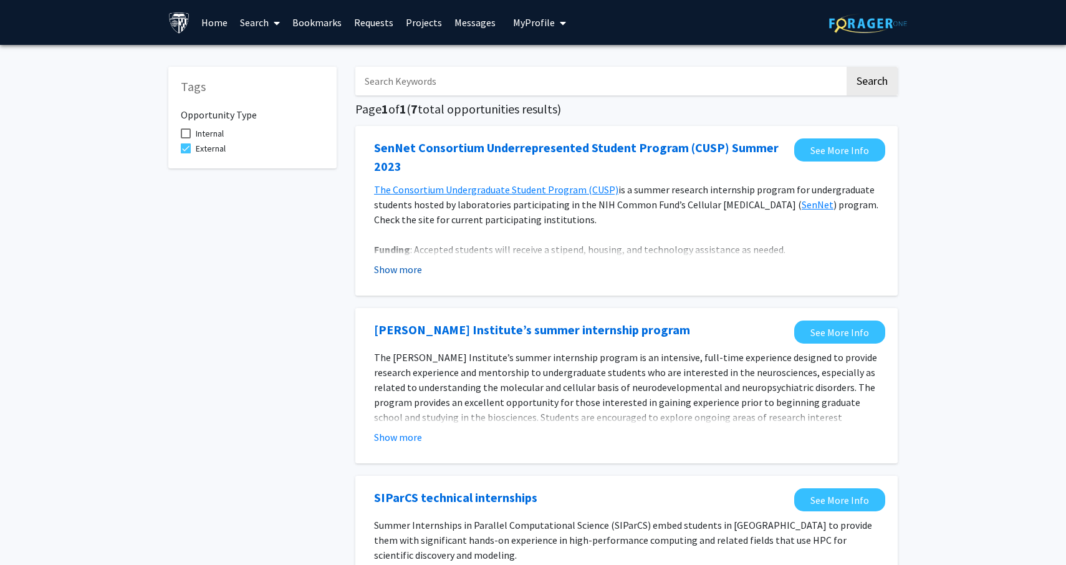
click at [398, 265] on button "Show more" at bounding box center [398, 269] width 48 height 15
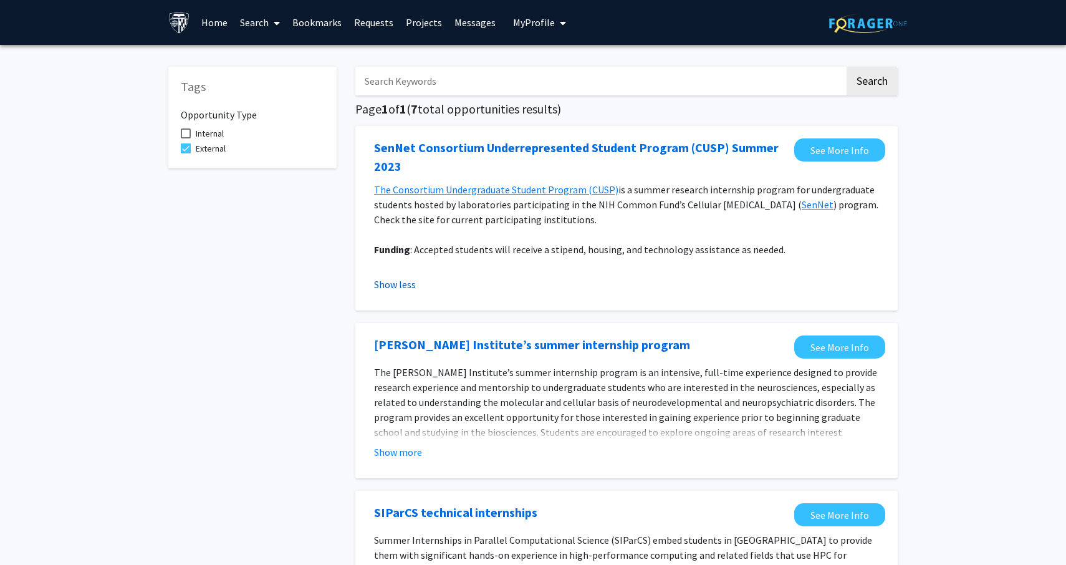
click at [398, 292] on button "Show less" at bounding box center [395, 284] width 42 height 15
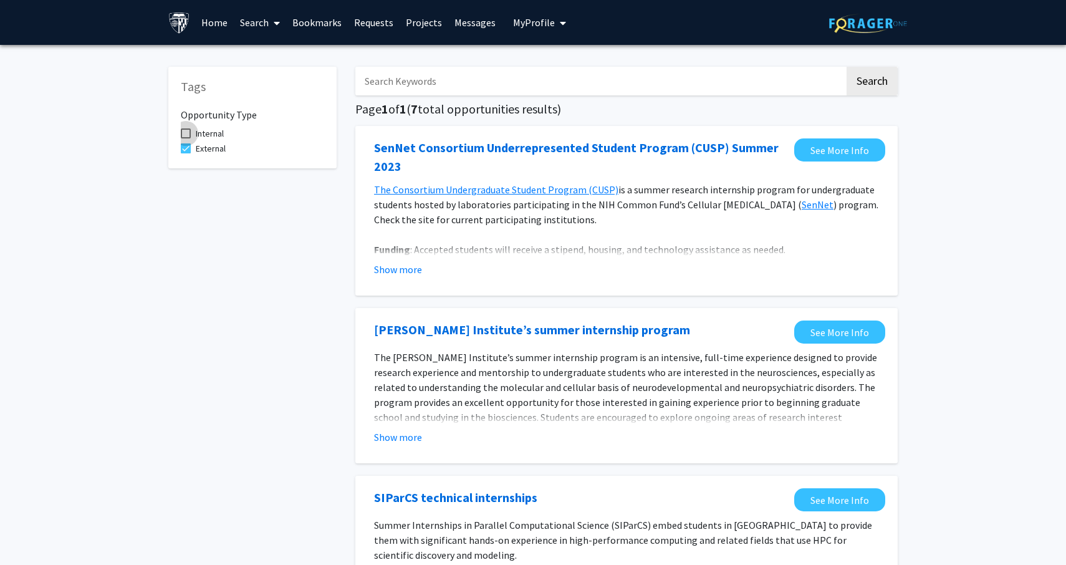
click at [202, 141] on span "Internal" at bounding box center [210, 133] width 28 height 15
click at [186, 139] on input "Internal" at bounding box center [185, 138] width 1 height 1
checkbox input "true"
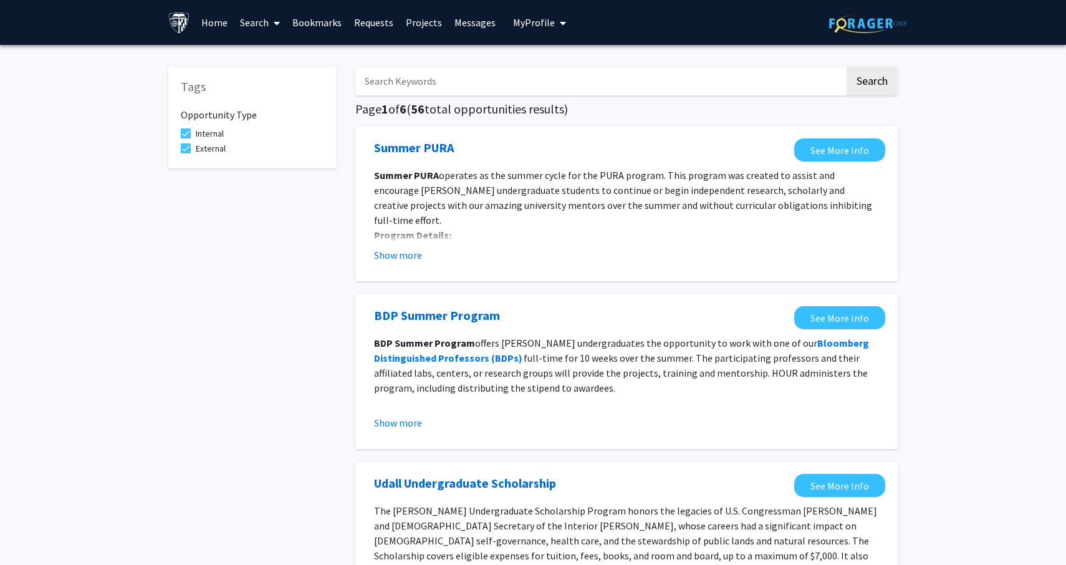
click at [193, 146] on label "External" at bounding box center [203, 148] width 45 height 15
click at [186, 153] on input "External" at bounding box center [185, 153] width 1 height 1
checkbox input "false"
click at [436, 94] on input "Search Keywords" at bounding box center [599, 81] width 489 height 29
type input "graduate"
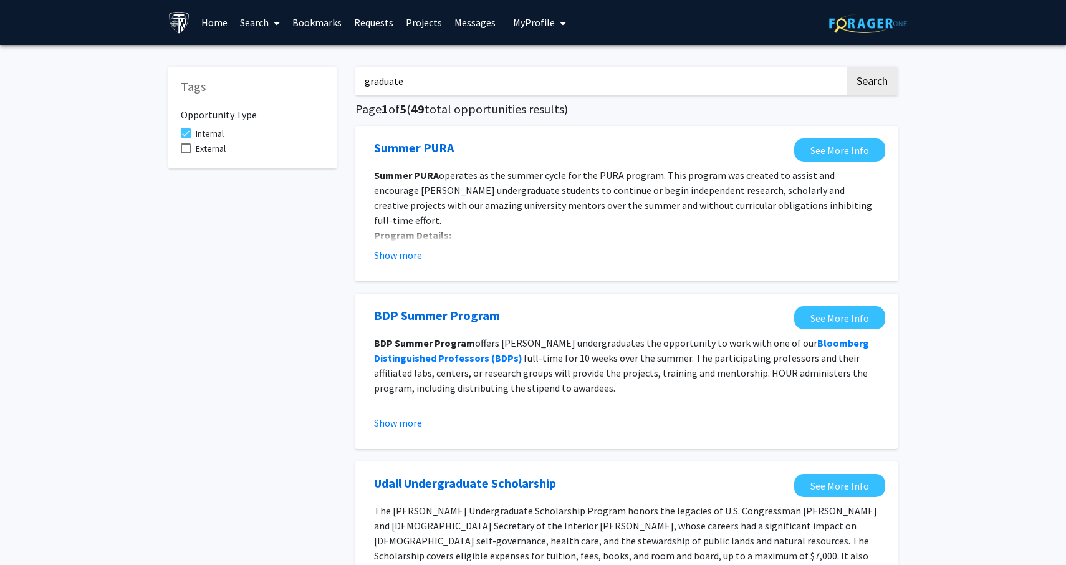
click at [871, 83] on button "Search" at bounding box center [871, 81] width 51 height 29
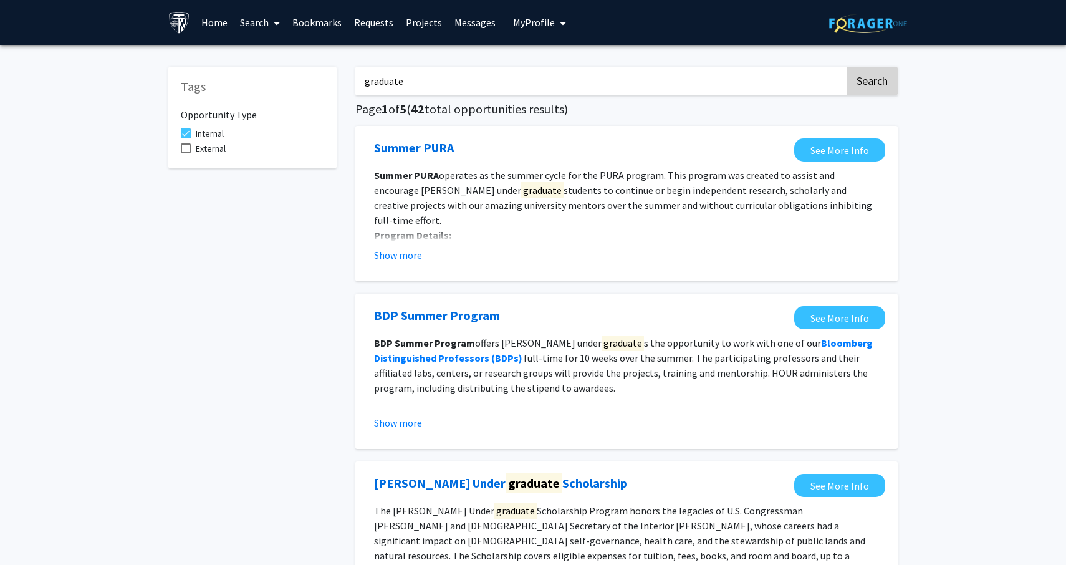
click at [855, 77] on button "Search" at bounding box center [871, 81] width 51 height 29
click at [249, 30] on link "Search" at bounding box center [260, 23] width 52 height 44
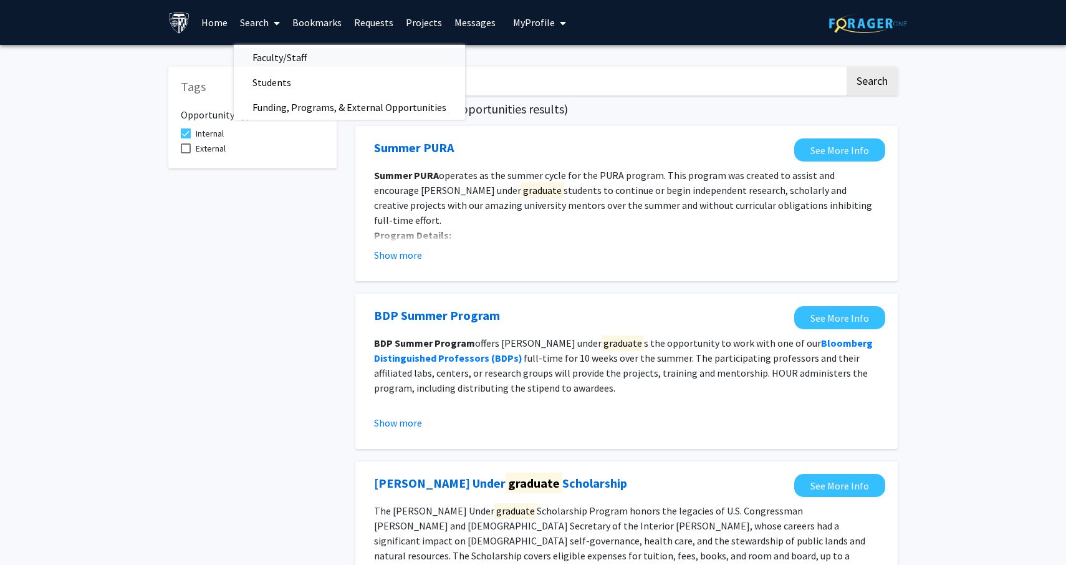
click at [282, 62] on span "Faculty/Staff" at bounding box center [280, 57] width 92 height 25
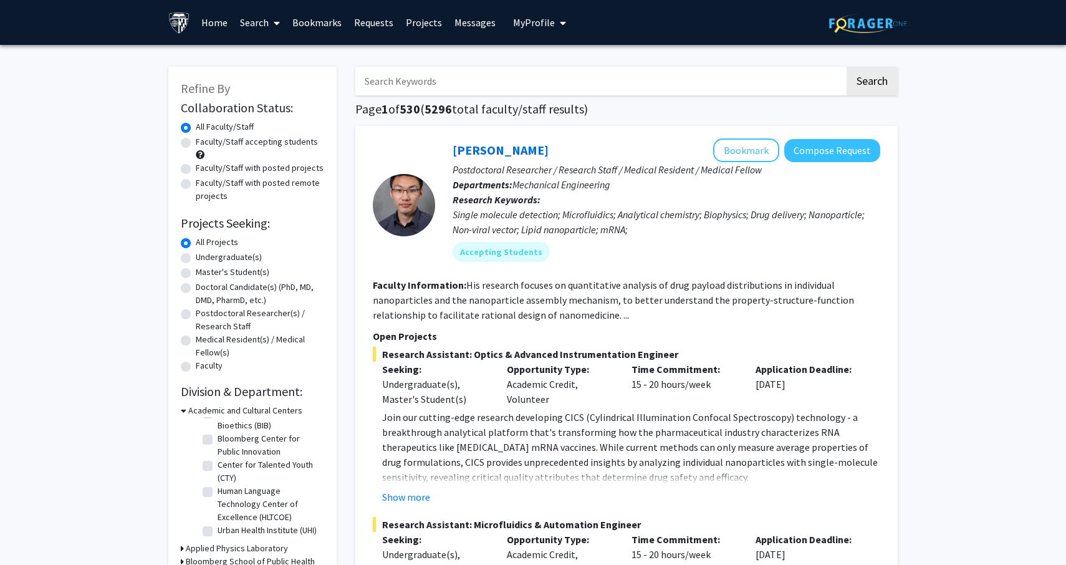
click at [196, 145] on label "Faculty/Staff accepting students" at bounding box center [257, 141] width 122 height 13
click at [196, 143] on input "Faculty/Staff accepting students" at bounding box center [200, 139] width 8 height 8
radio input "true"
click at [221, 270] on label "Master's Student(s)" at bounding box center [233, 271] width 74 height 13
click at [204, 270] on input "Master's Student(s)" at bounding box center [200, 269] width 8 height 8
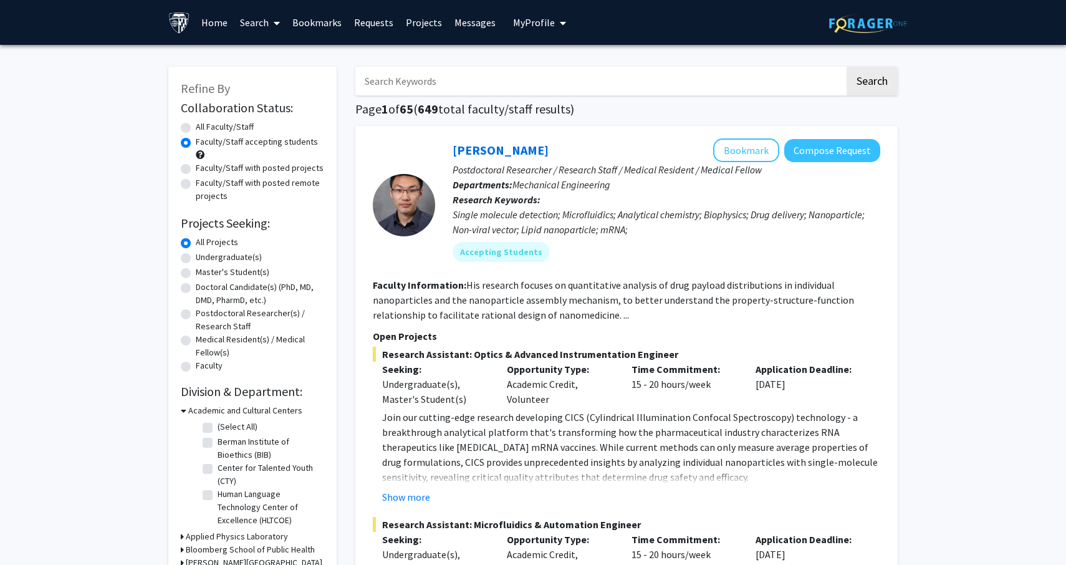
radio input "true"
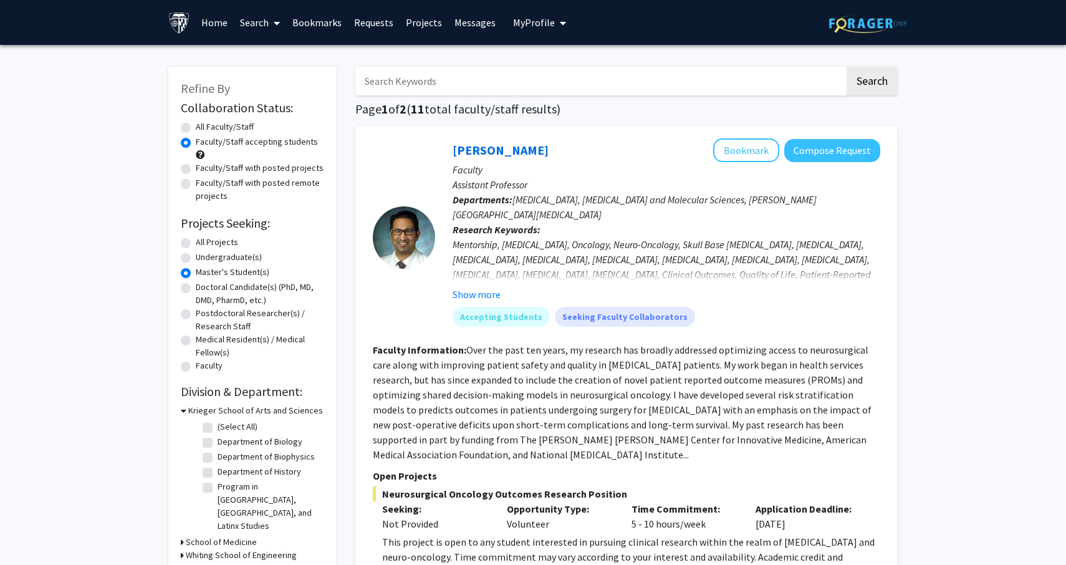
click at [215, 241] on label "All Projects" at bounding box center [217, 242] width 42 height 13
click at [204, 241] on input "All Projects" at bounding box center [200, 240] width 8 height 8
radio input "true"
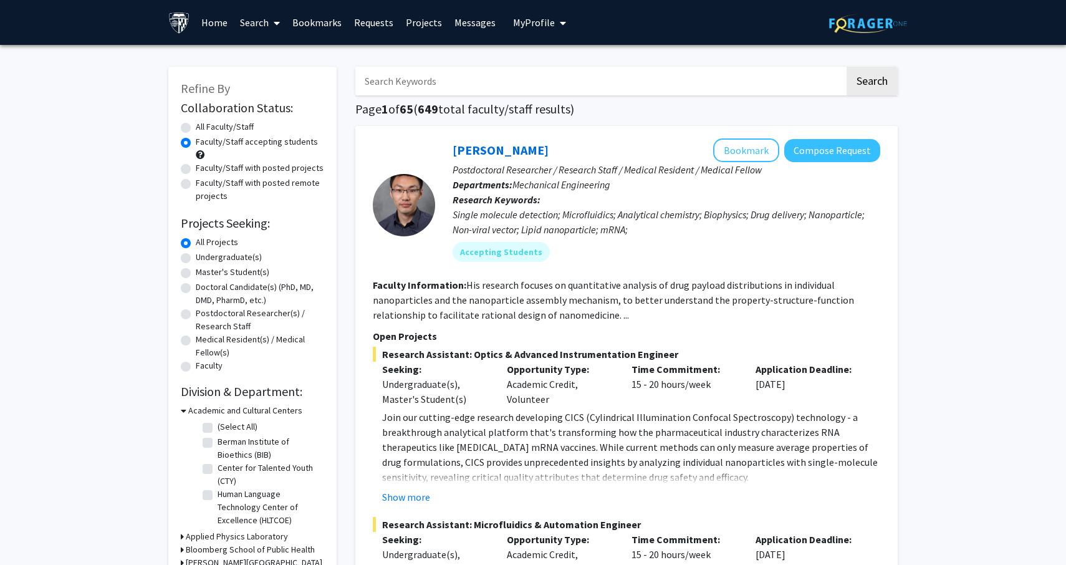
click at [433, 80] on input "Search Keywords" at bounding box center [599, 81] width 489 height 29
type input "paid"
click at [871, 83] on button "Search" at bounding box center [871, 81] width 51 height 29
radio input "true"
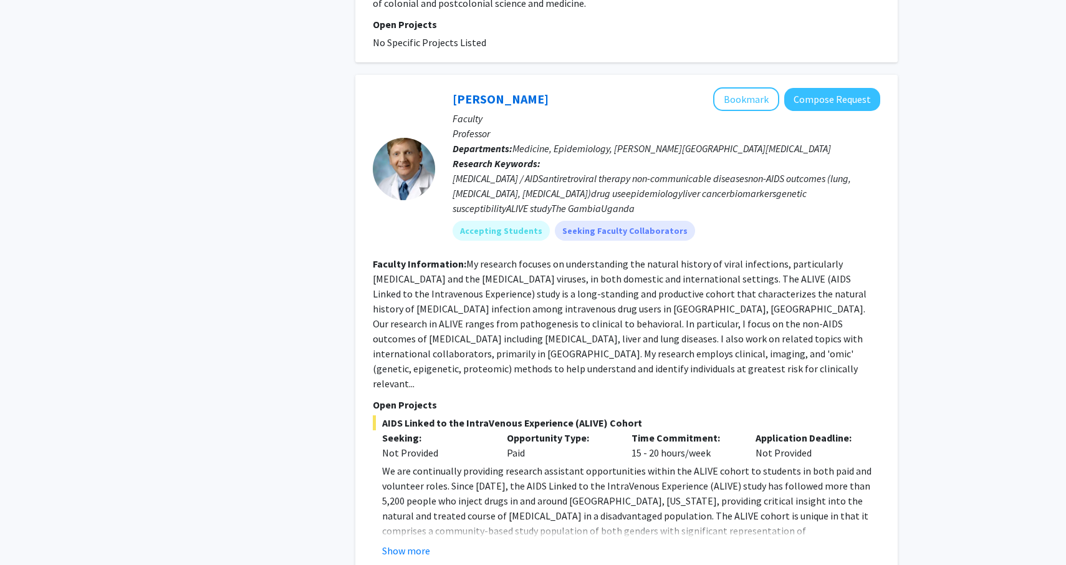
scroll to position [1073, 0]
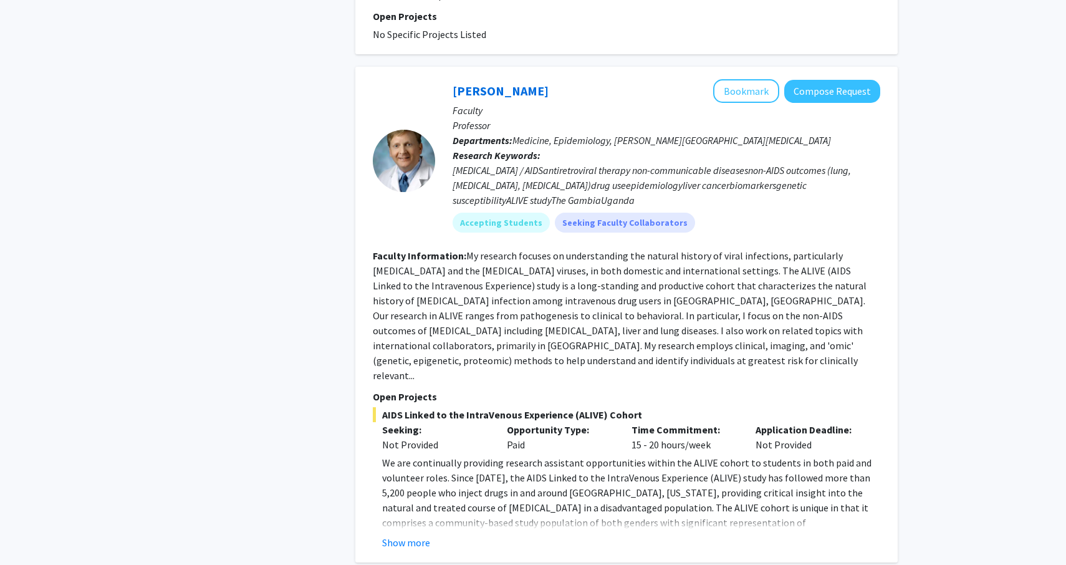
click at [653, 327] on fg-read-more "My research focuses on understanding the natural history of viral infections, p…" at bounding box center [620, 315] width 494 height 132
click at [693, 234] on fg-search-faculty "[PERSON_NAME] Bookmark Compose Request Faculty Professor Departments: Medicine,…" at bounding box center [626, 314] width 507 height 471
click at [402, 535] on button "Show more" at bounding box center [406, 542] width 48 height 15
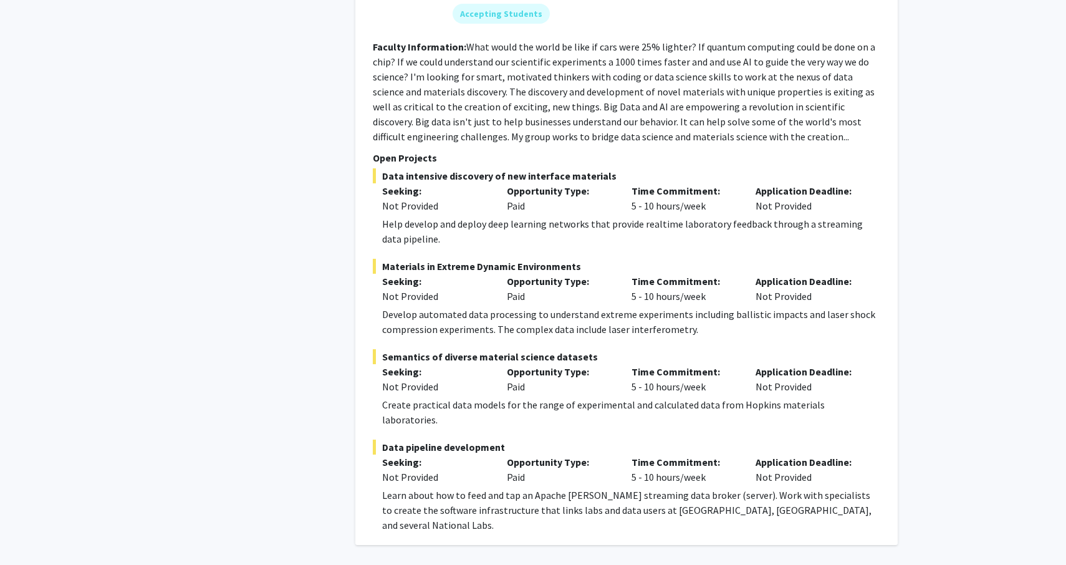
scroll to position [3352, 0]
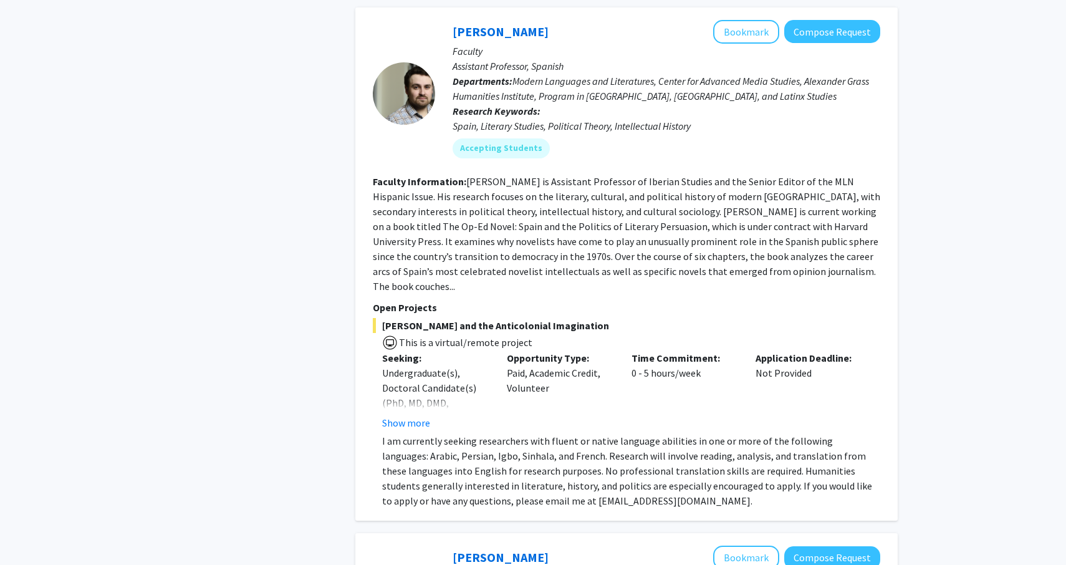
scroll to position [3059, 0]
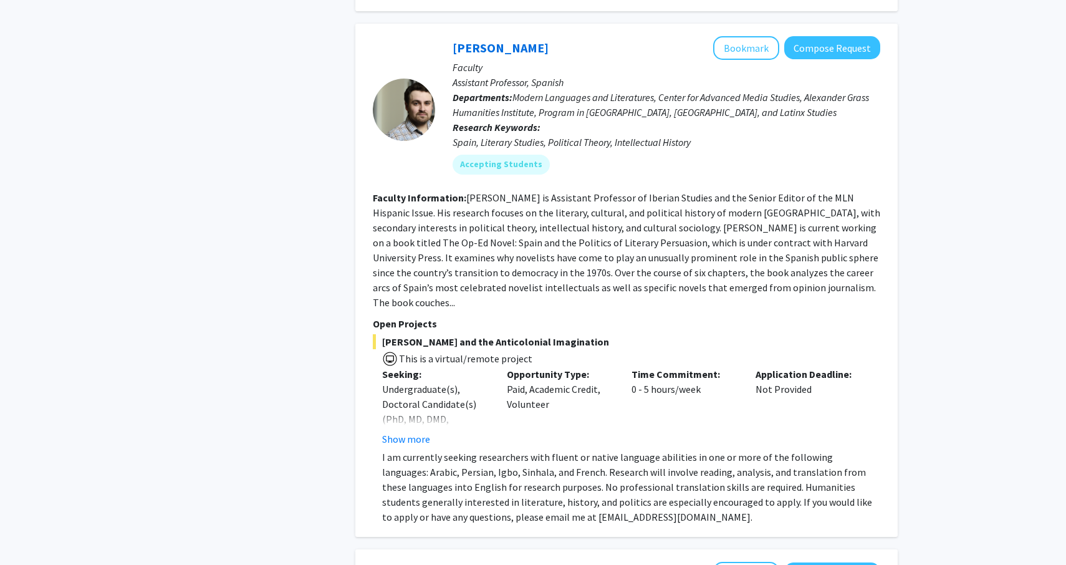
click at [649, 90] on p "Departments: Modern Languages and Literatures, Center for Advanced Media Studie…" at bounding box center [666, 105] width 428 height 30
